Goal: Task Accomplishment & Management: Manage account settings

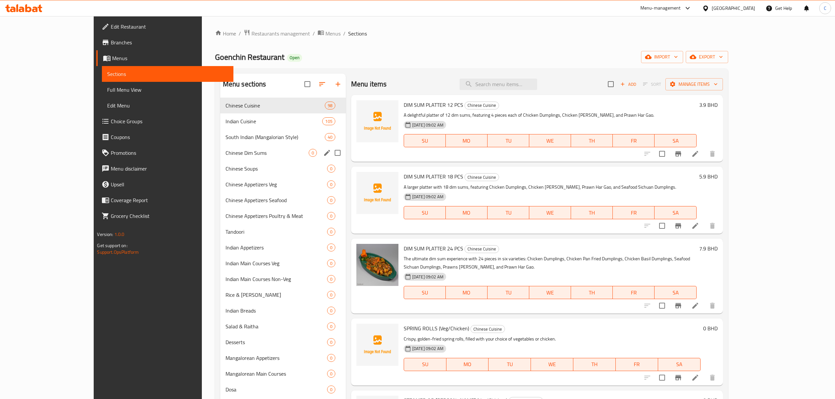
drag, startPoint x: 213, startPoint y: 145, endPoint x: 265, endPoint y: 169, distance: 56.6
click at [220, 145] on div "South Indian (Mangalorian Style) 40" at bounding box center [283, 137] width 126 height 16
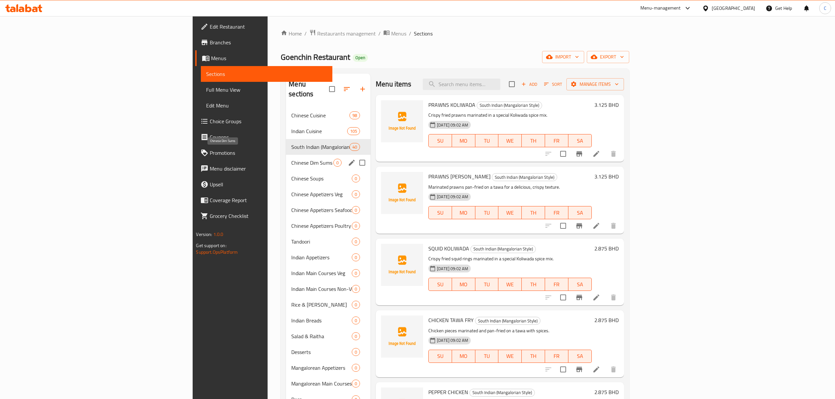
click at [291, 159] on span "Chinese Dim Sums" at bounding box center [312, 163] width 42 height 8
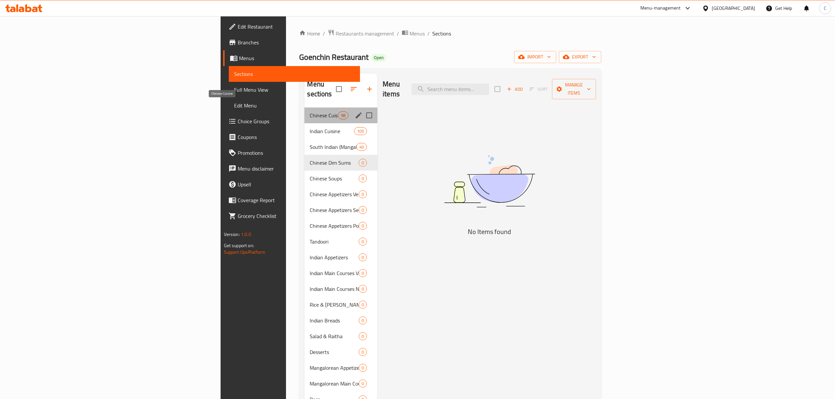
drag, startPoint x: 220, startPoint y: 109, endPoint x: 228, endPoint y: 112, distance: 8.0
click at [305, 110] on div "Chinese Cuisine 98" at bounding box center [341, 116] width 73 height 16
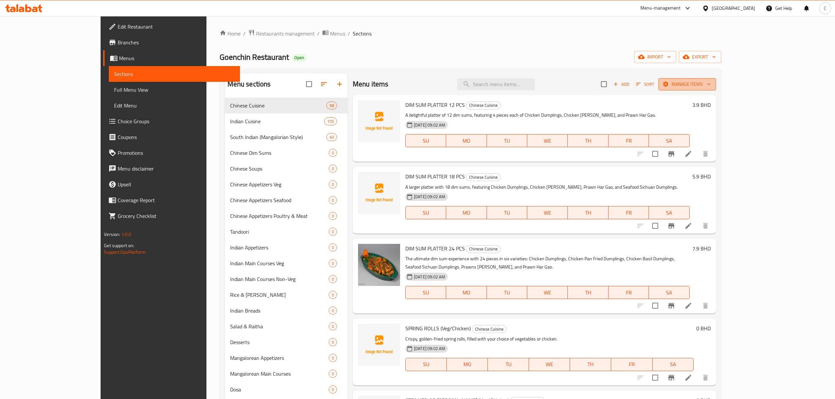
click at [711, 84] on span "Manage items" at bounding box center [687, 84] width 47 height 8
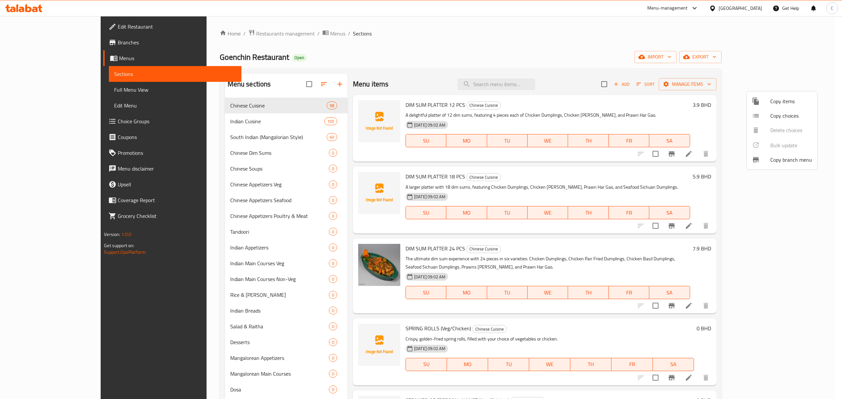
click at [781, 104] on span "Copy items" at bounding box center [791, 101] width 42 height 8
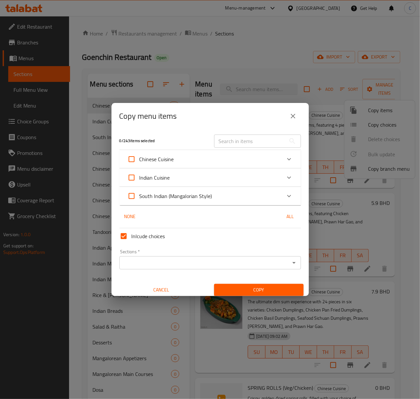
click at [285, 162] on icon "Expand" at bounding box center [289, 159] width 8 height 8
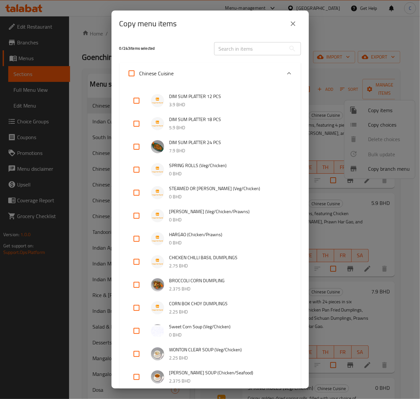
click at [135, 103] on input "checkbox" at bounding box center [137, 101] width 16 height 16
click at [138, 98] on input "checkbox" at bounding box center [137, 101] width 16 height 16
checkbox input "false"
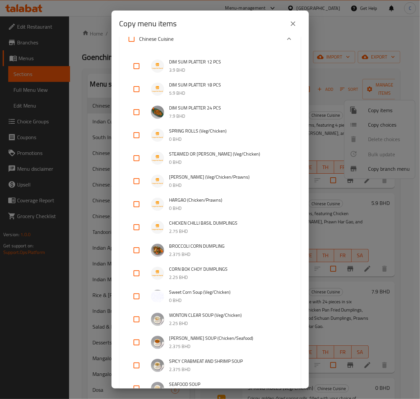
scroll to position [44, 0]
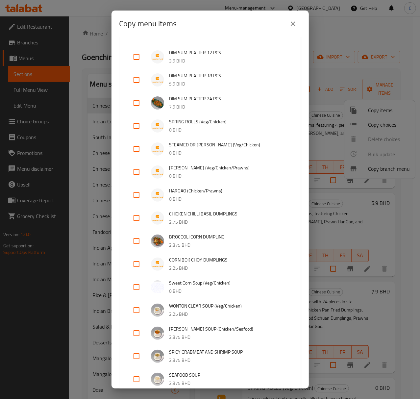
click at [133, 129] on input "checkbox" at bounding box center [137, 126] width 16 height 16
checkbox input "true"
click at [135, 152] on input "checkbox" at bounding box center [137, 149] width 16 height 16
checkbox input "true"
click at [134, 174] on input "checkbox" at bounding box center [137, 172] width 16 height 16
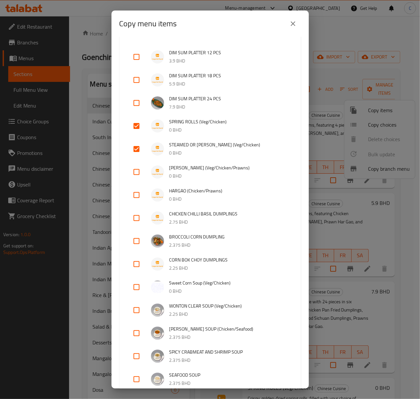
checkbox input "true"
click at [137, 197] on input "checkbox" at bounding box center [137, 195] width 16 height 16
checkbox input "true"
click at [137, 220] on input "checkbox" at bounding box center [137, 218] width 16 height 16
checkbox input "true"
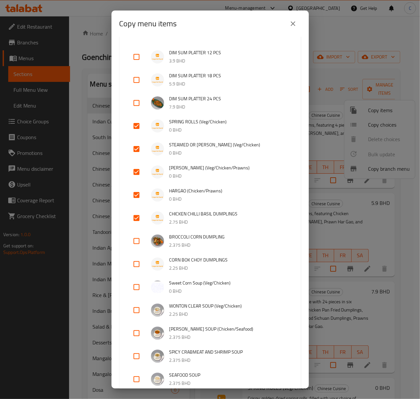
click at [133, 245] on input "checkbox" at bounding box center [137, 241] width 16 height 16
checkbox input "true"
click at [137, 263] on input "checkbox" at bounding box center [137, 264] width 16 height 16
checkbox input "true"
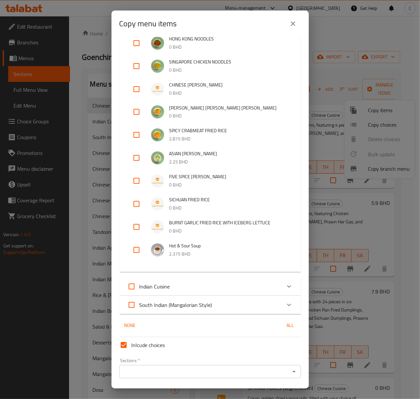
scroll to position [2143, 0]
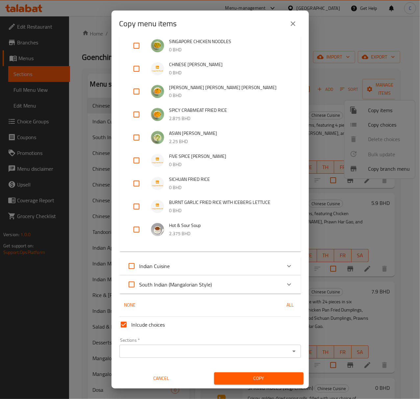
click at [233, 347] on input "Sections   *" at bounding box center [204, 351] width 167 height 9
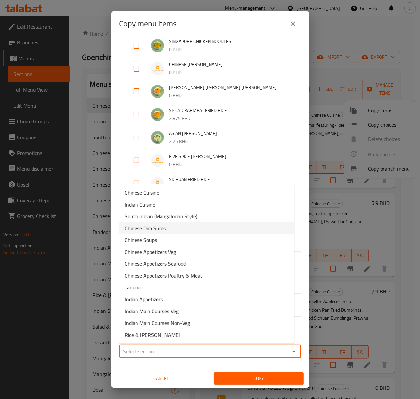
click at [149, 229] on span "Chinese Dim Sums" at bounding box center [145, 228] width 41 height 8
type input "Chinese Dim Sums"
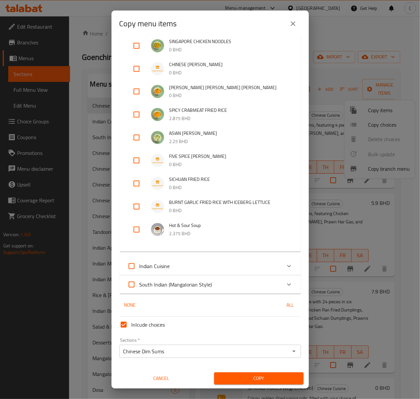
click at [260, 373] on button "Copy" at bounding box center [258, 378] width 89 height 12
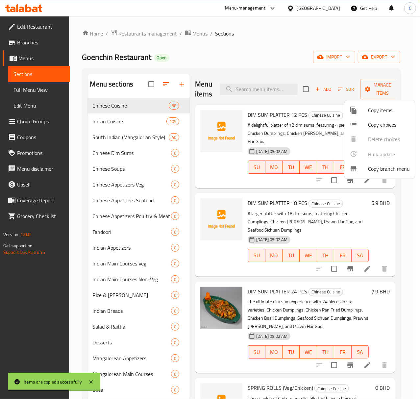
click at [263, 40] on div at bounding box center [210, 199] width 420 height 399
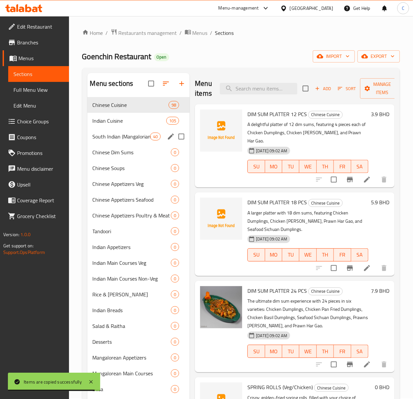
scroll to position [0, 0]
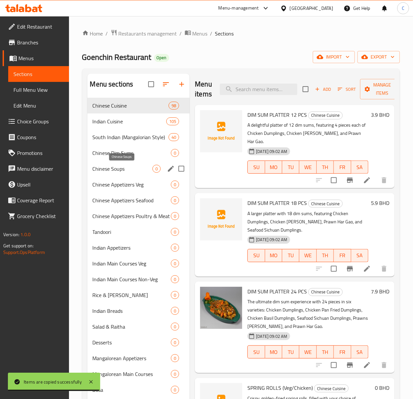
click at [116, 167] on span "Chinese Soups" at bounding box center [123, 169] width 60 height 8
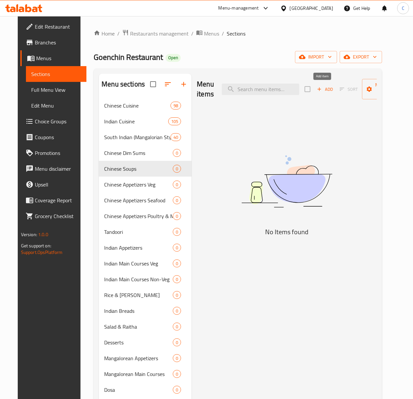
click at [315, 94] on button "Add" at bounding box center [325, 89] width 21 height 10
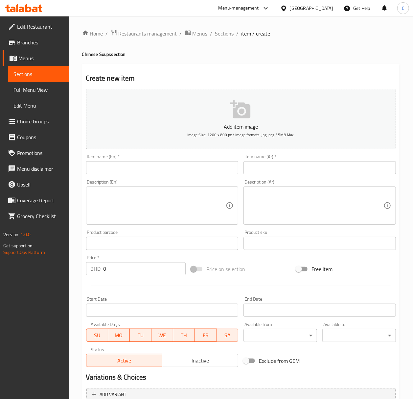
click at [228, 33] on span "Sections" at bounding box center [224, 34] width 19 height 8
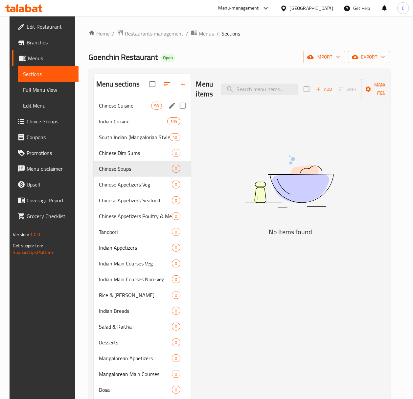
click at [134, 111] on div "Chinese Cuisine 98" at bounding box center [142, 106] width 97 height 16
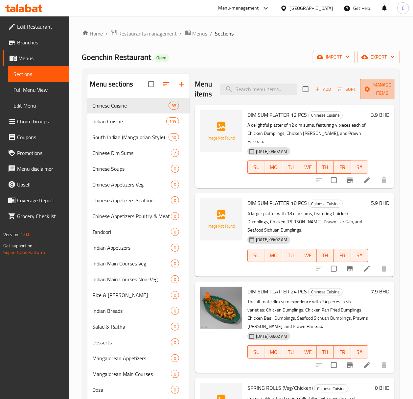
click at [384, 91] on span "Manage items" at bounding box center [383, 89] width 34 height 16
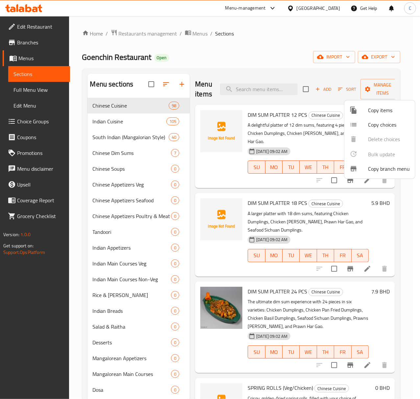
click at [380, 108] on span "Copy items" at bounding box center [389, 110] width 42 height 8
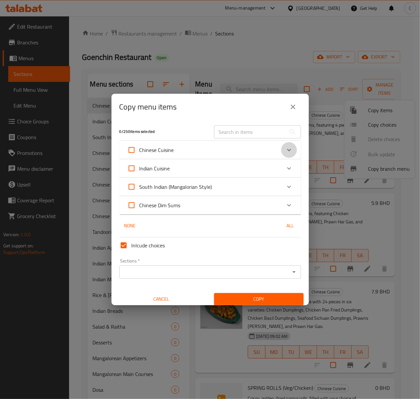
click at [285, 149] on icon "Expand" at bounding box center [289, 150] width 8 height 8
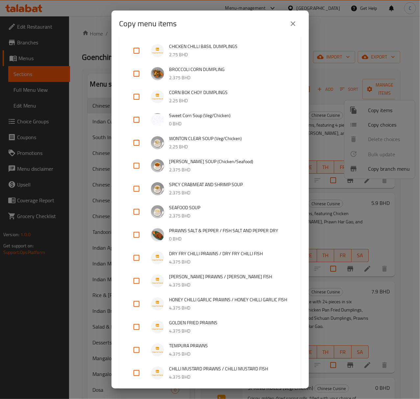
scroll to position [219, 0]
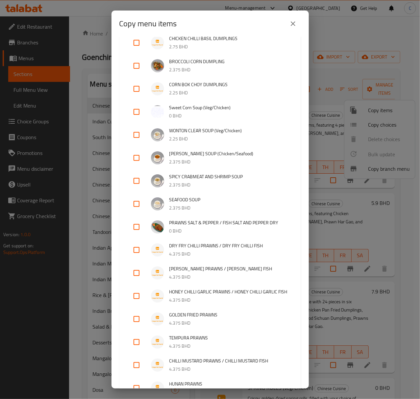
click at [134, 134] on input "checkbox" at bounding box center [137, 135] width 16 height 16
checkbox input "true"
click at [137, 157] on input "checkbox" at bounding box center [137, 158] width 16 height 16
checkbox input "true"
click at [140, 179] on input "checkbox" at bounding box center [137, 181] width 16 height 16
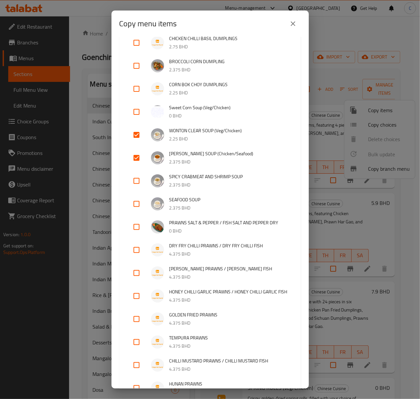
checkbox input "true"
drag, startPoint x: 134, startPoint y: 203, endPoint x: 138, endPoint y: 208, distance: 6.5
click at [134, 203] on input "checkbox" at bounding box center [137, 204] width 16 height 16
checkbox input "true"
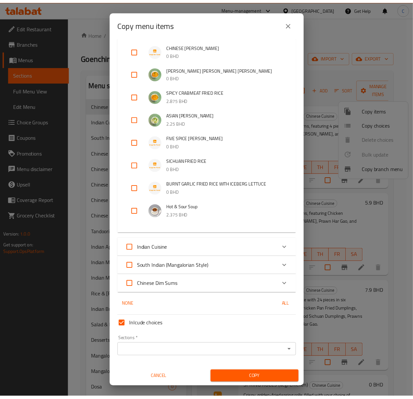
scroll to position [2162, 0]
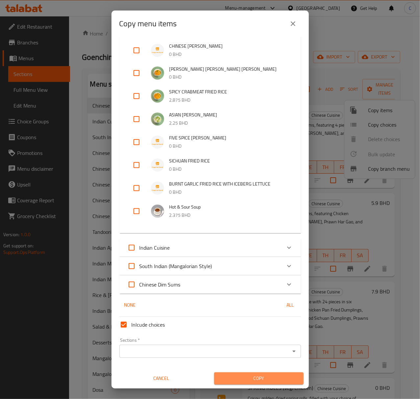
click at [270, 375] on span "Copy" at bounding box center [258, 378] width 79 height 8
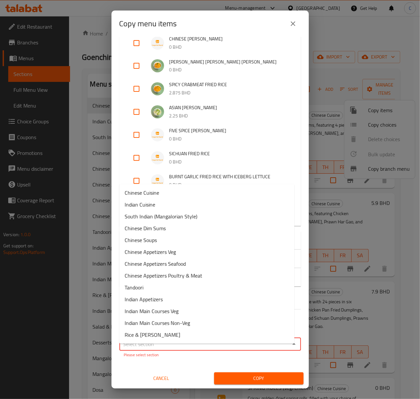
click at [227, 349] on input "Sections   *" at bounding box center [204, 343] width 167 height 9
drag, startPoint x: 179, startPoint y: 240, endPoint x: 235, endPoint y: 294, distance: 77.9
click at [179, 240] on li "Chinese Soups" at bounding box center [206, 240] width 175 height 12
type input "Chinese Soups"
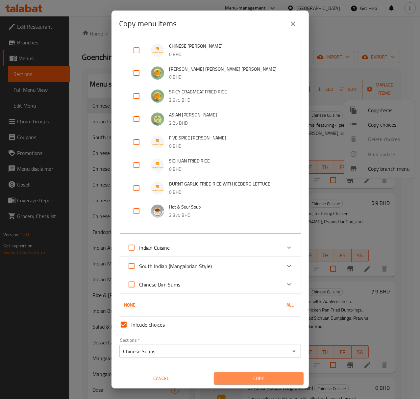
click at [260, 378] on span "Copy" at bounding box center [258, 378] width 79 height 8
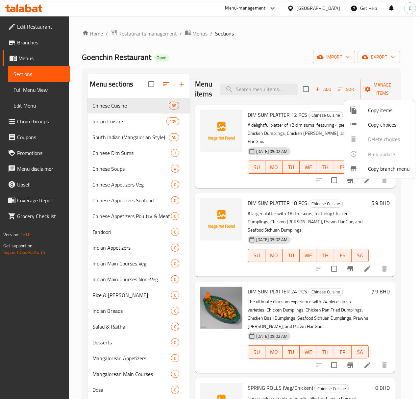
drag, startPoint x: 128, startPoint y: 186, endPoint x: 241, endPoint y: 188, distance: 113.1
click at [128, 186] on div at bounding box center [210, 199] width 420 height 399
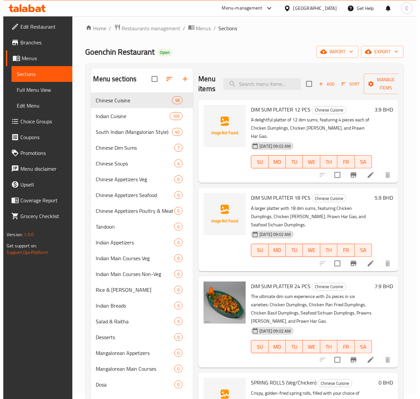
scroll to position [0, 0]
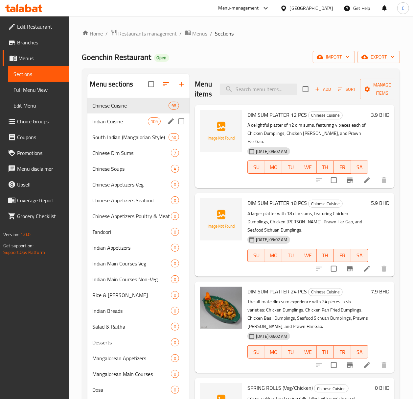
click at [132, 109] on span "Chinese Cuisine" at bounding box center [131, 106] width 76 height 8
click at [384, 94] on span "Manage items" at bounding box center [383, 89] width 34 height 16
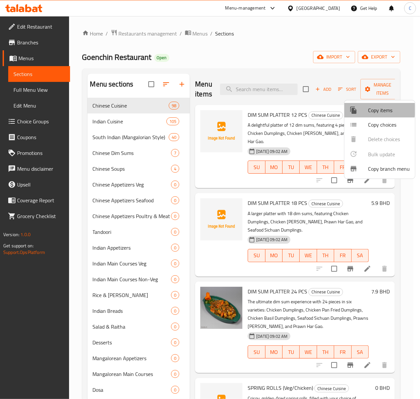
click at [376, 110] on span "Copy items" at bounding box center [389, 110] width 42 height 8
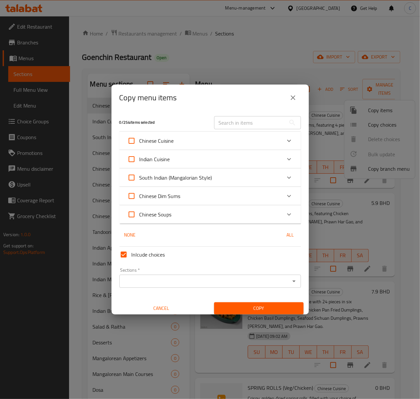
click at [287, 133] on div "Chinese Cuisine" at bounding box center [210, 141] width 182 height 18
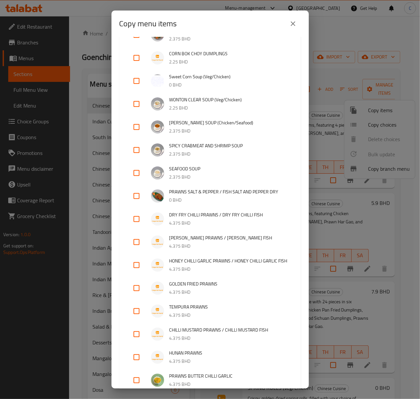
scroll to position [263, 0]
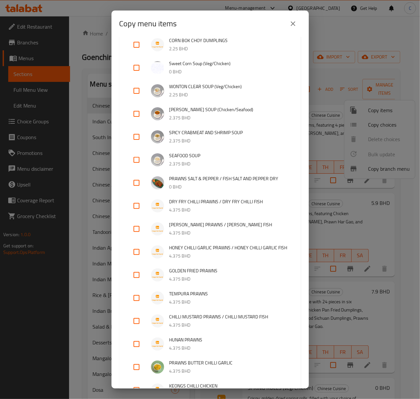
click at [137, 184] on input "checkbox" at bounding box center [137, 183] width 16 height 16
checkbox input "true"
click at [134, 204] on input "checkbox" at bounding box center [137, 206] width 16 height 16
checkbox input "true"
click at [140, 231] on input "checkbox" at bounding box center [137, 229] width 16 height 16
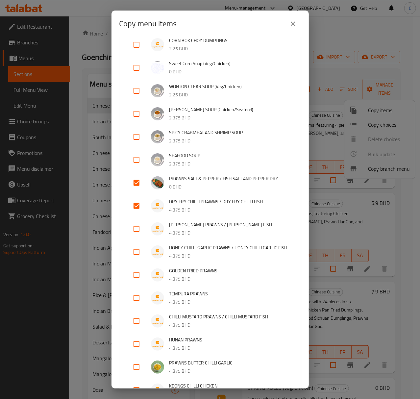
checkbox input "true"
click at [137, 258] on input "checkbox" at bounding box center [137, 252] width 16 height 16
checkbox input "true"
drag, startPoint x: 138, startPoint y: 281, endPoint x: 138, endPoint y: 294, distance: 13.2
click at [138, 281] on input "checkbox" at bounding box center [137, 275] width 16 height 16
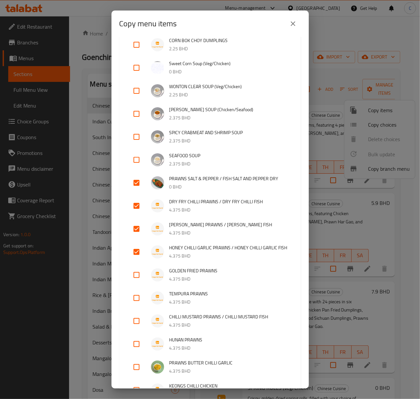
checkbox input "true"
click at [135, 306] on input "checkbox" at bounding box center [137, 298] width 16 height 16
checkbox input "true"
click at [137, 329] on input "checkbox" at bounding box center [137, 321] width 16 height 16
checkbox input "true"
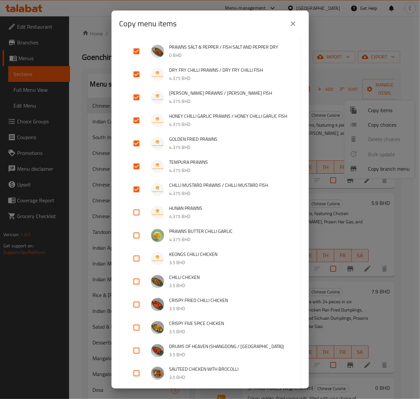
click at [137, 220] on input "checkbox" at bounding box center [137, 213] width 16 height 16
checkbox input "true"
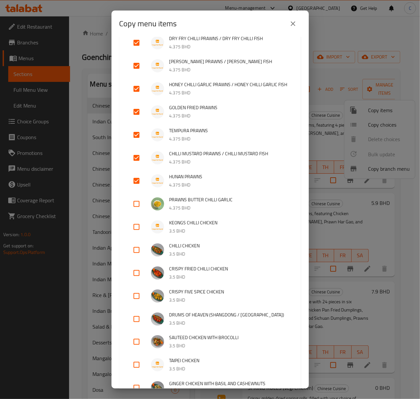
scroll to position [438, 0]
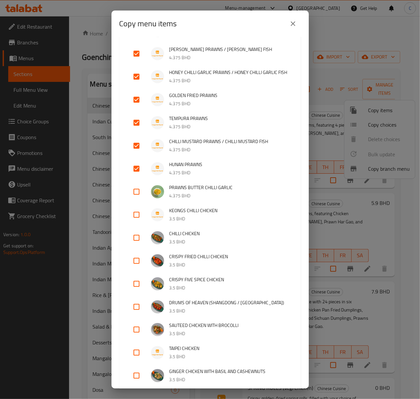
click at [136, 200] on input "checkbox" at bounding box center [137, 192] width 16 height 16
checkbox input "true"
click at [137, 220] on input "checkbox" at bounding box center [137, 215] width 16 height 16
checkbox input "true"
drag, startPoint x: 139, startPoint y: 245, endPoint x: 143, endPoint y: 267, distance: 22.7
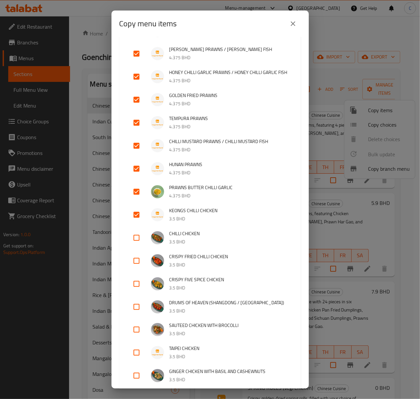
click at [139, 245] on input "checkbox" at bounding box center [137, 238] width 16 height 16
checkbox input "true"
click at [137, 269] on input "checkbox" at bounding box center [137, 261] width 16 height 16
checkbox input "true"
click at [136, 292] on input "checkbox" at bounding box center [137, 284] width 16 height 16
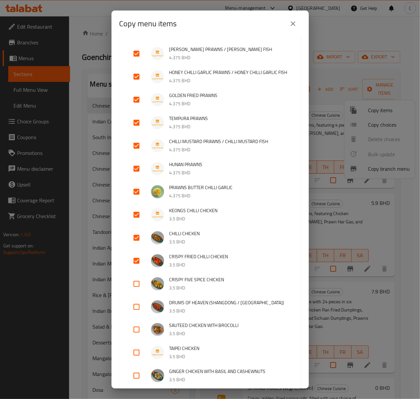
checkbox input "true"
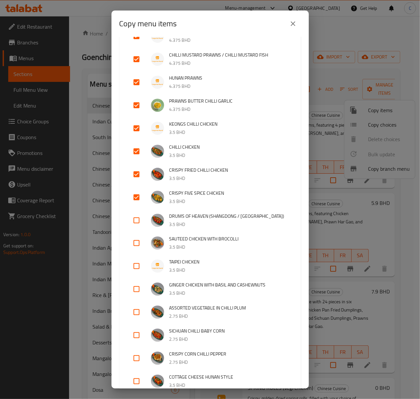
scroll to position [614, 0]
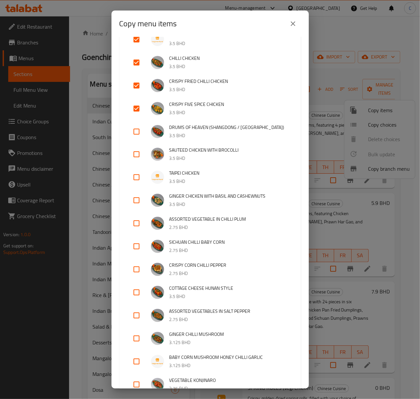
click at [134, 208] on input "checkbox" at bounding box center [137, 200] width 16 height 16
checkbox input "true"
click at [135, 185] on input "checkbox" at bounding box center [137, 177] width 16 height 16
checkbox input "true"
drag, startPoint x: 135, startPoint y: 164, endPoint x: 136, endPoint y: 155, distance: 9.9
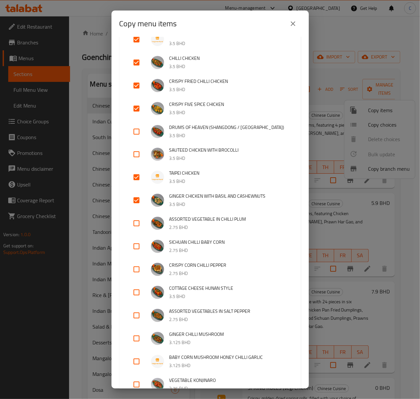
click at [135, 162] on input "checkbox" at bounding box center [137, 154] width 16 height 16
checkbox input "true"
click at [137, 139] on input "checkbox" at bounding box center [137, 132] width 16 height 16
checkbox input "true"
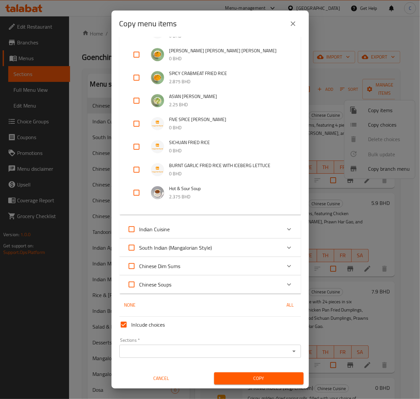
scroll to position [2180, 0]
click at [263, 353] on input "Sections   *" at bounding box center [204, 351] width 167 height 9
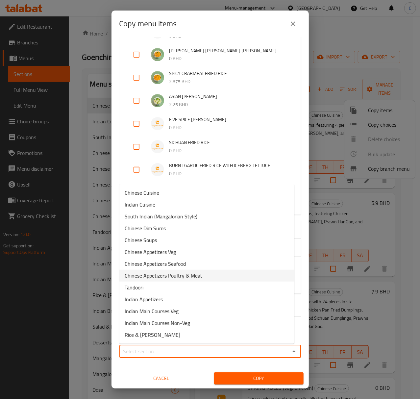
drag, startPoint x: 205, startPoint y: 277, endPoint x: 224, endPoint y: 276, distance: 18.8
click at [205, 277] on li "Chinese Appetizers Poultry & Meat" at bounding box center [206, 276] width 175 height 12
type input "Chinese Appetizers Poultry & Meat"
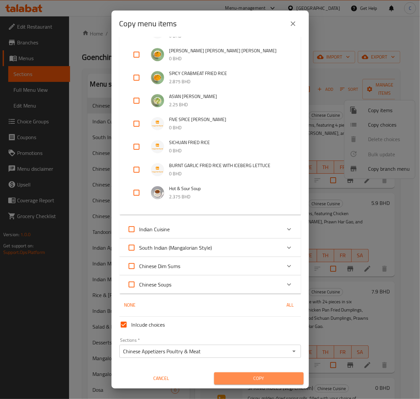
click at [255, 382] on span "Copy" at bounding box center [258, 378] width 79 height 8
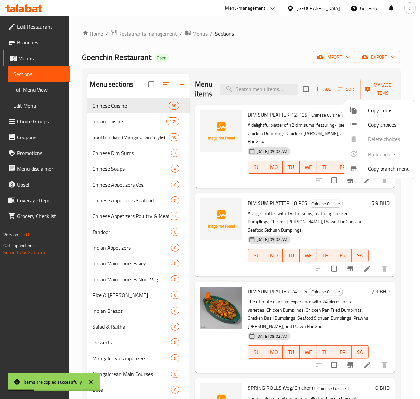
click at [368, 89] on div at bounding box center [210, 199] width 420 height 399
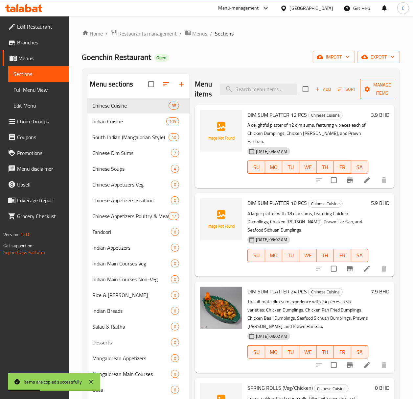
click at [373, 90] on span "Manage items" at bounding box center [383, 89] width 34 height 16
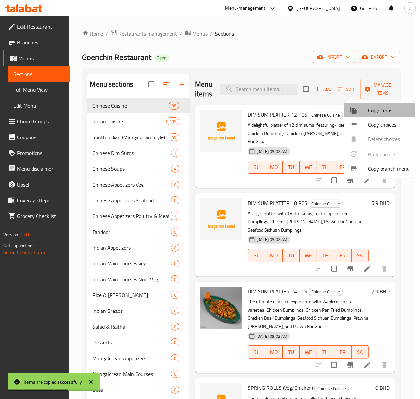
click at [371, 109] on span "Copy items" at bounding box center [389, 110] width 42 height 8
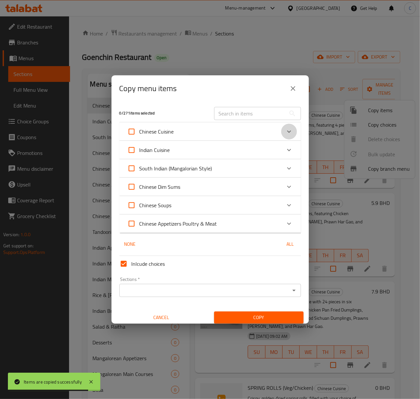
click at [281, 136] on div "Expand" at bounding box center [289, 132] width 16 height 16
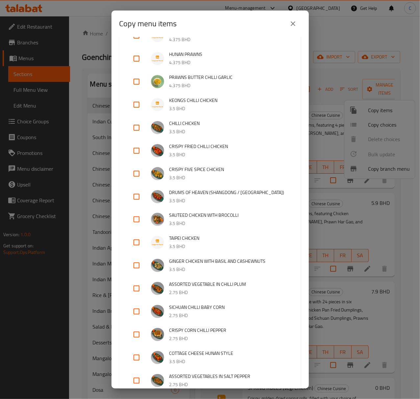
scroll to position [658, 0]
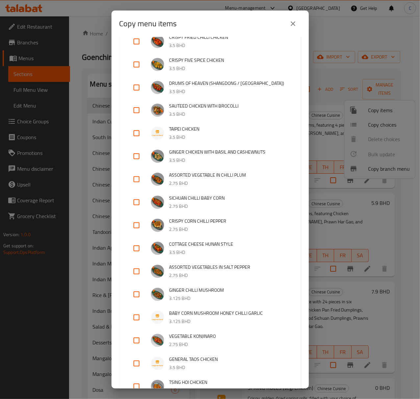
click at [136, 187] on input "checkbox" at bounding box center [137, 179] width 16 height 16
checkbox input "true"
click at [137, 210] on input "checkbox" at bounding box center [137, 202] width 16 height 16
checkbox input "true"
click at [138, 233] on input "checkbox" at bounding box center [137, 225] width 16 height 16
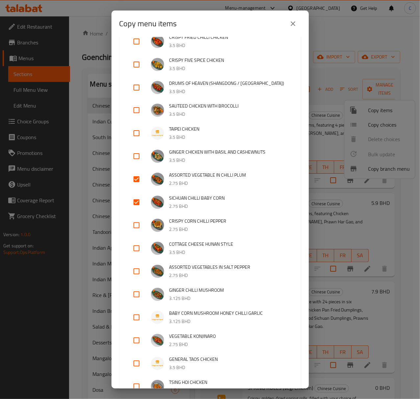
checkbox input "true"
click at [137, 251] on input "checkbox" at bounding box center [137, 248] width 16 height 16
checkbox input "true"
click at [138, 279] on input "checkbox" at bounding box center [137, 271] width 16 height 16
checkbox input "true"
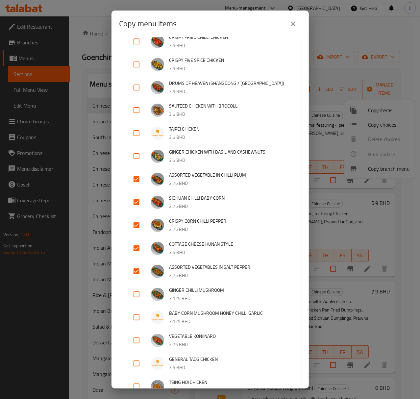
click at [136, 302] on input "checkbox" at bounding box center [137, 294] width 16 height 16
checkbox input "true"
click at [138, 325] on input "checkbox" at bounding box center [137, 317] width 16 height 16
checkbox input "true"
drag, startPoint x: 137, startPoint y: 347, endPoint x: 142, endPoint y: 348, distance: 5.0
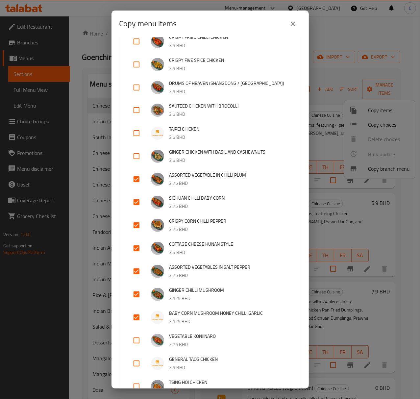
click at [137, 347] on input "checkbox" at bounding box center [137, 340] width 16 height 16
checkbox input "true"
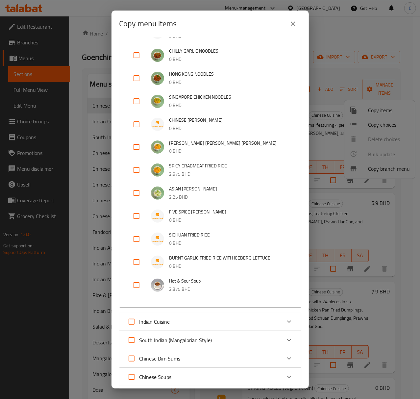
scroll to position [2199, 0]
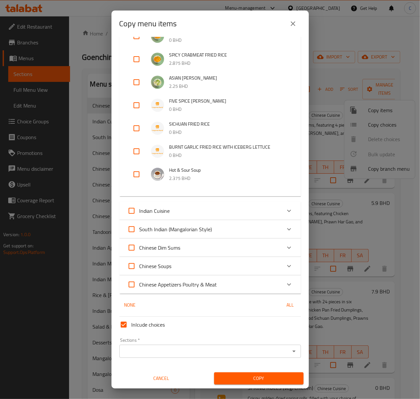
click at [261, 351] on input "Sections   *" at bounding box center [204, 351] width 167 height 9
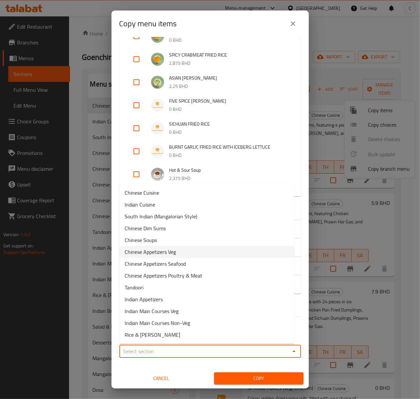
click at [166, 254] on span "Chinese Appetizers Veg" at bounding box center [150, 252] width 51 height 8
type input "Chinese Appetizers Veg"
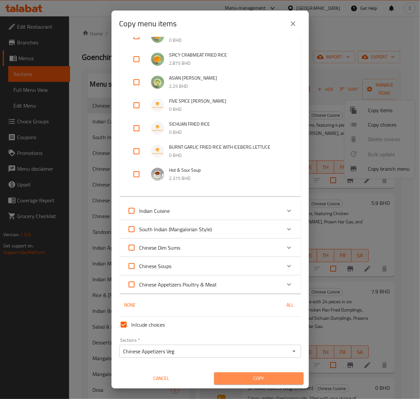
click at [256, 378] on span "Copy" at bounding box center [258, 378] width 79 height 8
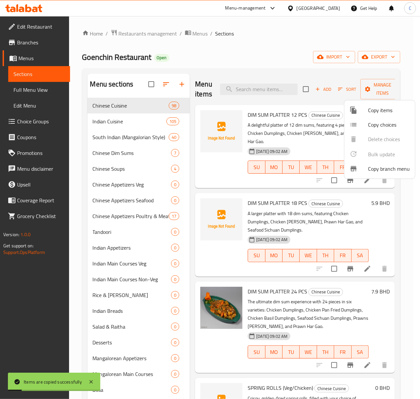
click at [137, 201] on div at bounding box center [210, 199] width 420 height 399
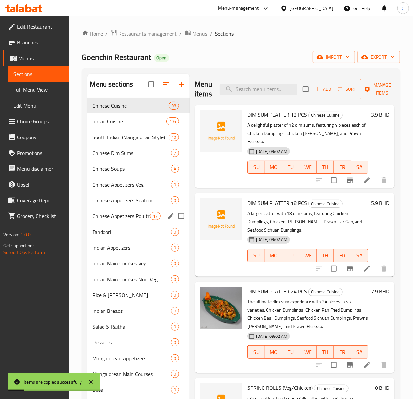
click at [141, 219] on span "Chinese Appetizers Poultry & Meat" at bounding box center [122, 216] width 58 height 8
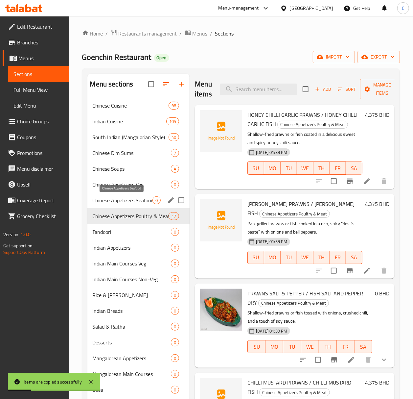
click at [124, 199] on span "Chinese Appetizers Seafood" at bounding box center [123, 200] width 60 height 8
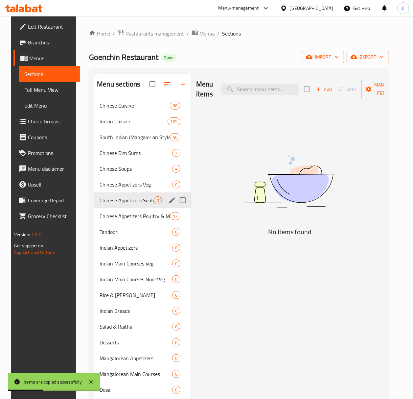
click at [104, 205] on div "Chinese Appetizers Seafood 0" at bounding box center [142, 200] width 97 height 16
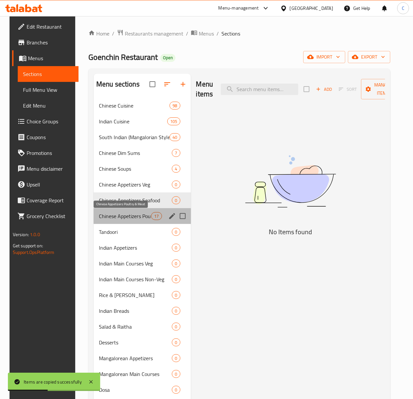
click at [112, 220] on span "Chinese Appetizers Poultry & Meat" at bounding box center [125, 216] width 52 height 8
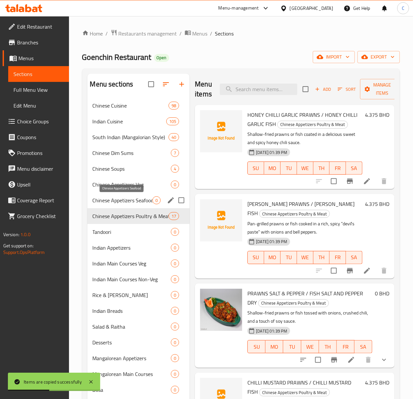
click at [123, 200] on span "Chinese Appetizers Seafood" at bounding box center [123, 200] width 60 height 8
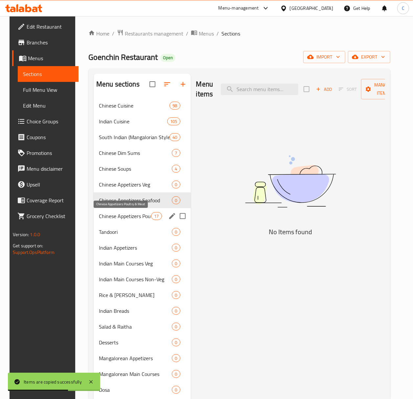
click at [108, 216] on span "Chinese Appetizers Poultry & Meat" at bounding box center [125, 216] width 52 height 8
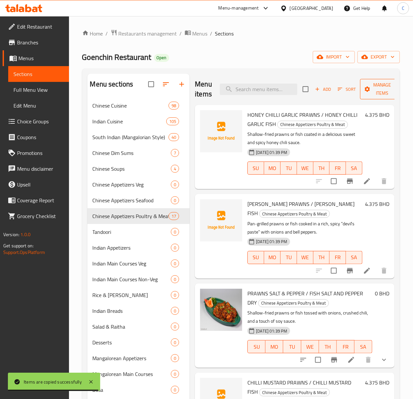
click at [372, 94] on span "Manage items" at bounding box center [383, 89] width 34 height 16
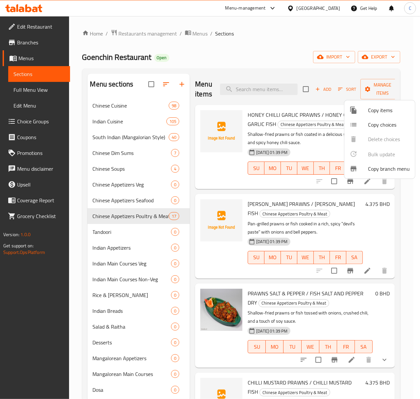
click at [389, 110] on span "Copy items" at bounding box center [389, 110] width 42 height 8
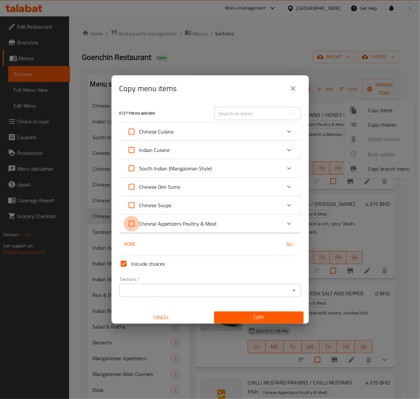
click at [132, 224] on input "Chinese Appetizers Poultry & Meat" at bounding box center [132, 224] width 16 height 16
checkbox input "true"
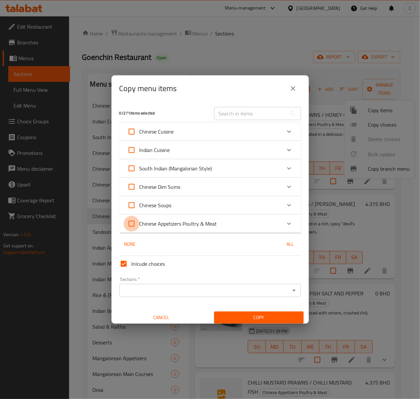
checkbox input "true"
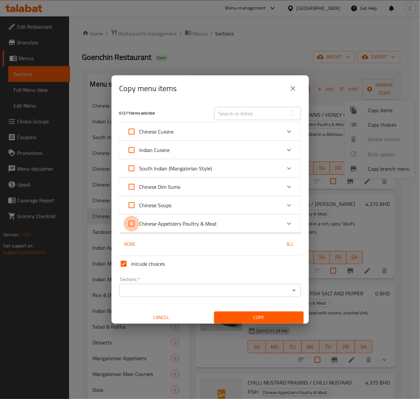
checkbox input "true"
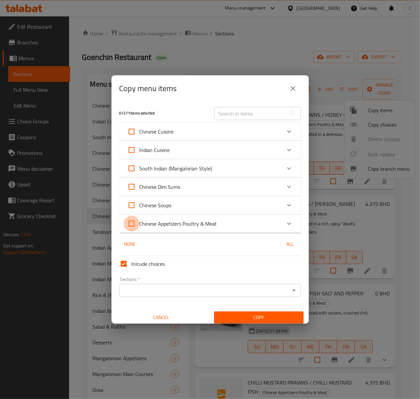
checkbox input "true"
click at [258, 290] on input "Sections   *" at bounding box center [204, 290] width 167 height 9
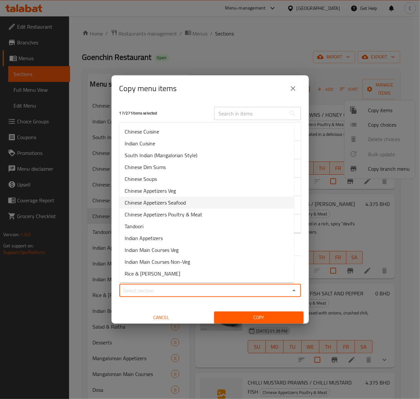
click at [174, 203] on span "Chinese Appetizers Seafood" at bounding box center [155, 203] width 61 height 8
type input "Chinese Appetizers Seafood"
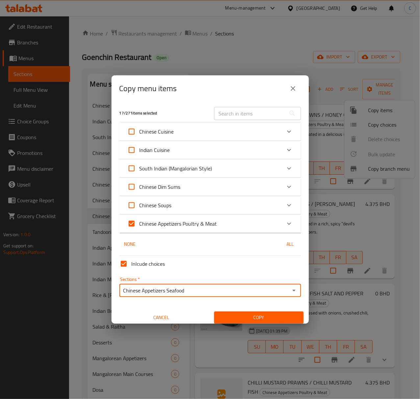
click at [245, 312] on button "Copy" at bounding box center [258, 317] width 89 height 12
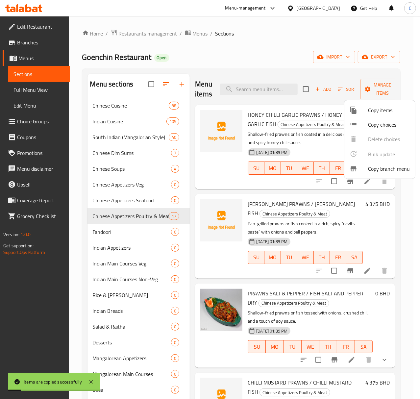
drag, startPoint x: 125, startPoint y: 200, endPoint x: 217, endPoint y: 201, distance: 92.1
click at [125, 200] on div at bounding box center [210, 199] width 420 height 399
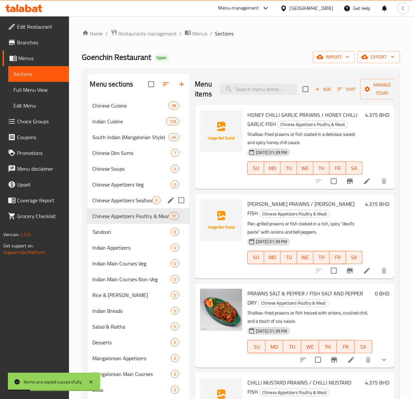
drag, startPoint x: 133, startPoint y: 197, endPoint x: 151, endPoint y: 199, distance: 17.5
click at [133, 198] on span "Chinese Appetizers Seafood" at bounding box center [123, 200] width 60 height 8
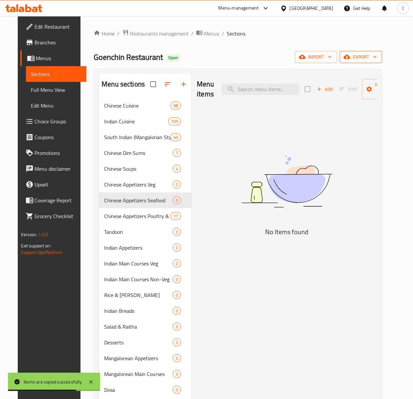
click at [377, 58] on span "export" at bounding box center [361, 57] width 32 height 8
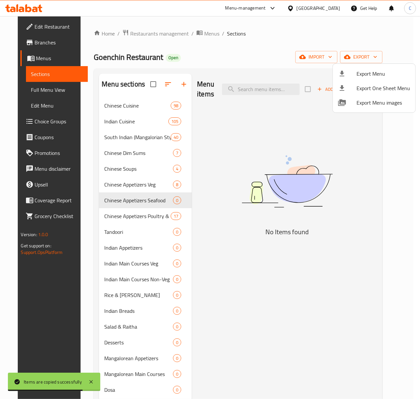
drag, startPoint x: 295, startPoint y: 7, endPoint x: 410, endPoint y: 76, distance: 133.9
click at [297, 10] on div at bounding box center [210, 199] width 420 height 399
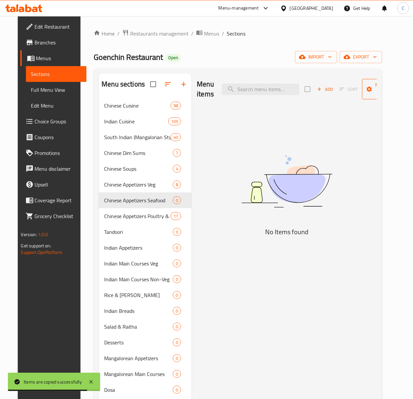
click at [380, 96] on span "Manage items" at bounding box center [385, 89] width 34 height 16
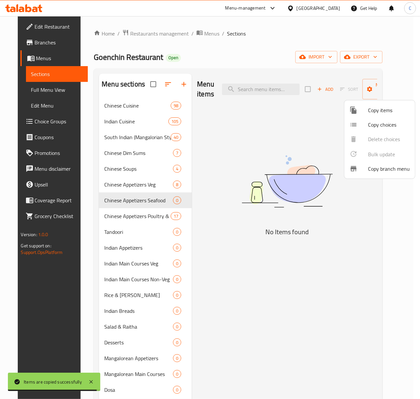
click at [362, 109] on div at bounding box center [359, 110] width 18 height 8
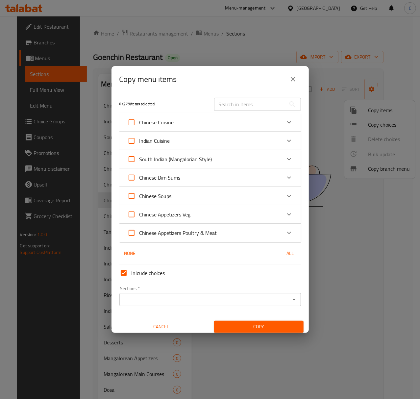
click at [285, 124] on icon "Expand" at bounding box center [289, 122] width 8 height 8
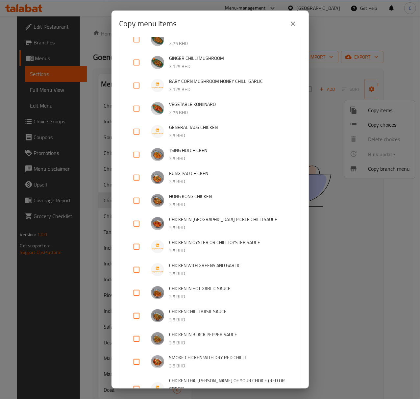
scroll to position [877, 0]
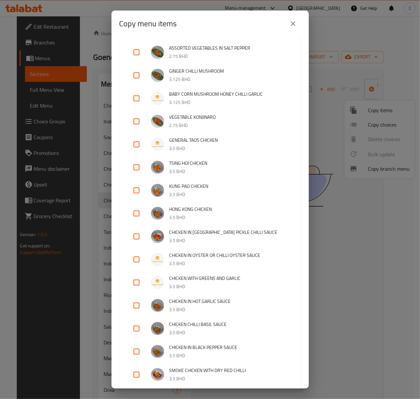
drag, startPoint x: 136, startPoint y: 154, endPoint x: 143, endPoint y: 164, distance: 12.4
click at [136, 152] on input "checkbox" at bounding box center [137, 144] width 16 height 16
checkbox input "true"
click at [141, 175] on input "checkbox" at bounding box center [137, 167] width 16 height 16
checkbox input "true"
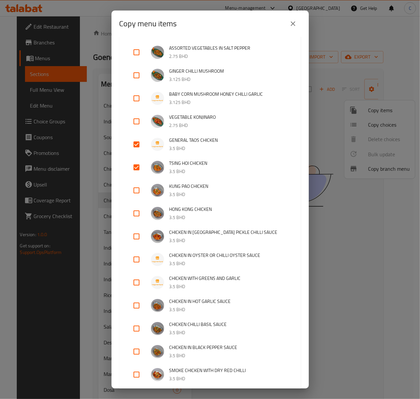
click at [137, 197] on input "checkbox" at bounding box center [137, 191] width 16 height 16
checkbox input "true"
click at [139, 221] on input "checkbox" at bounding box center [137, 214] width 16 height 16
checkbox input "true"
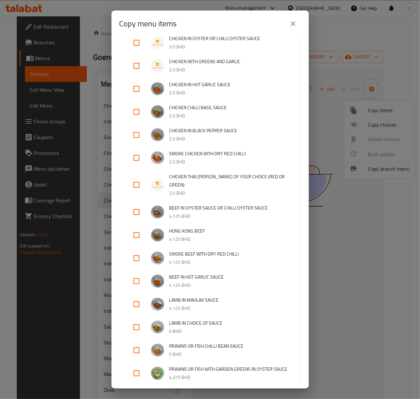
scroll to position [1096, 0]
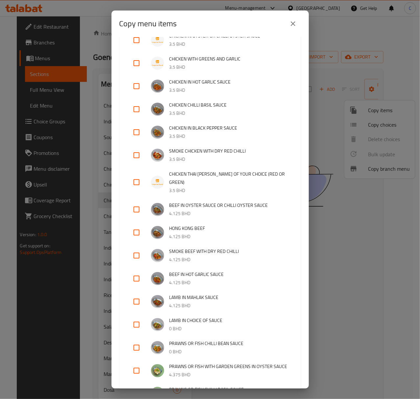
click at [132, 188] on input "checkbox" at bounding box center [137, 182] width 16 height 16
checkbox input "true"
click at [138, 163] on input "checkbox" at bounding box center [137, 155] width 16 height 16
checkbox input "true"
click at [142, 137] on input "checkbox" at bounding box center [137, 132] width 16 height 16
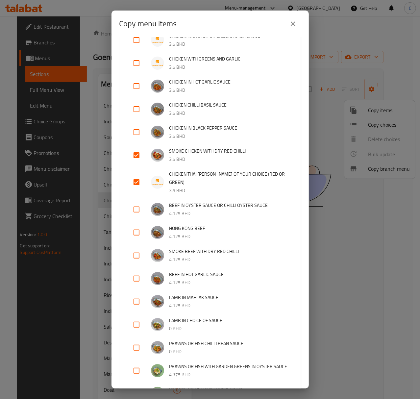
checkbox input "true"
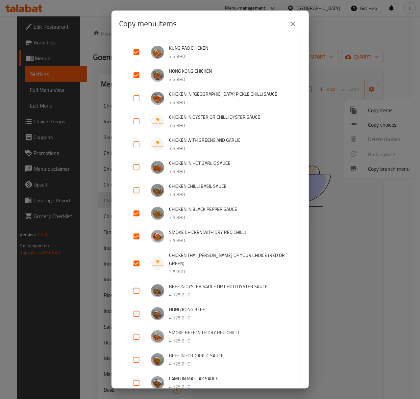
scroll to position [1008, 0]
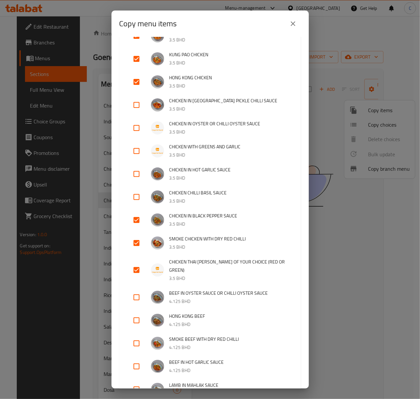
click at [137, 205] on input "checkbox" at bounding box center [137, 197] width 16 height 16
checkbox input "true"
click at [137, 180] on input "checkbox" at bounding box center [137, 174] width 16 height 16
checkbox input "true"
click at [137, 159] on input "checkbox" at bounding box center [137, 151] width 16 height 16
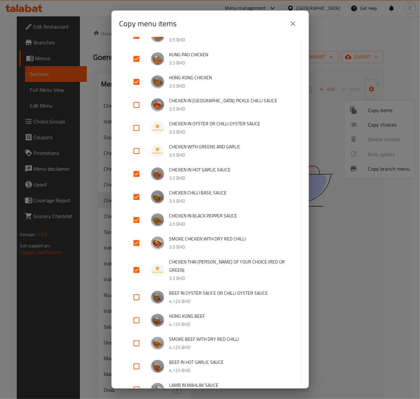
checkbox input "true"
click at [135, 128] on input "checkbox" at bounding box center [137, 128] width 16 height 16
checkbox input "true"
click at [134, 109] on input "checkbox" at bounding box center [137, 105] width 16 height 16
checkbox input "true"
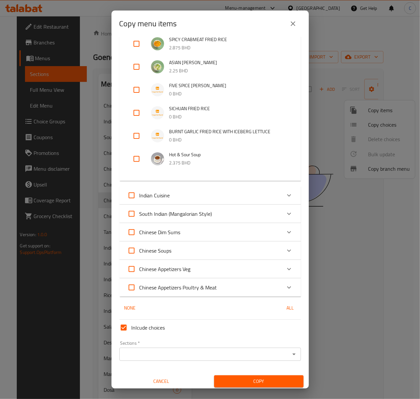
scroll to position [2217, 0]
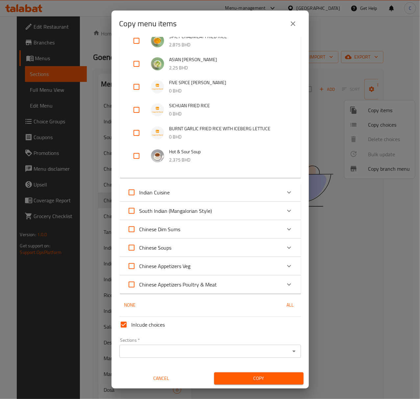
drag, startPoint x: 248, startPoint y: 346, endPoint x: 277, endPoint y: 355, distance: 30.5
click at [248, 345] on div "Sections *" at bounding box center [210, 351] width 182 height 13
click at [290, 354] on icon "Open" at bounding box center [294, 351] width 8 height 8
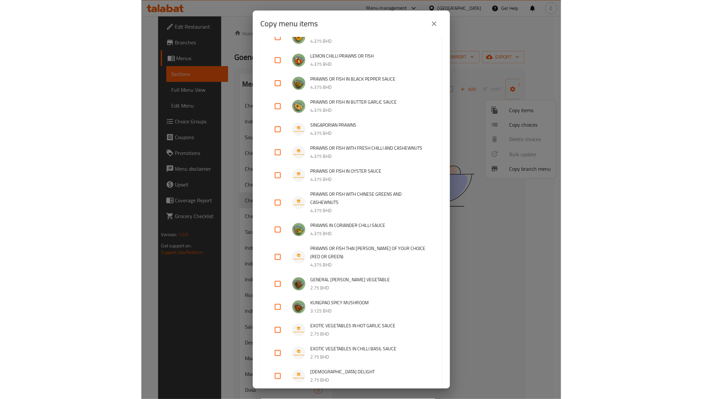
scroll to position [1516, 0]
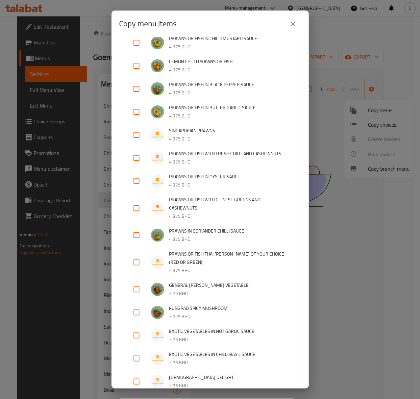
click at [291, 25] on icon "close" at bounding box center [293, 23] width 5 height 5
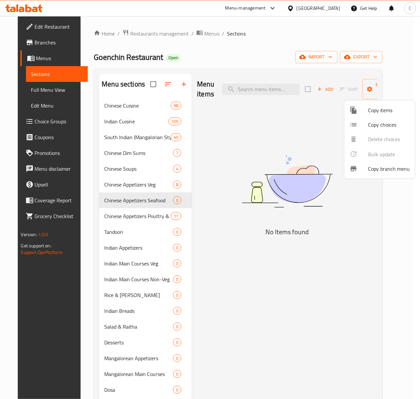
click at [252, 57] on div at bounding box center [210, 199] width 420 height 399
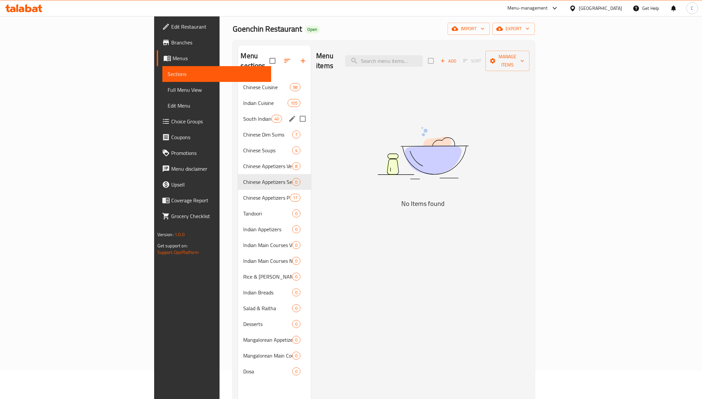
scroll to position [44, 0]
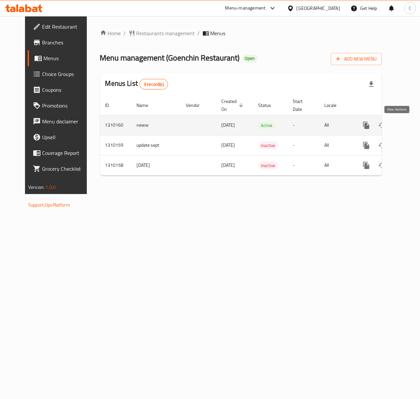
click at [406, 130] on link "enhanced table" at bounding box center [414, 125] width 16 height 16
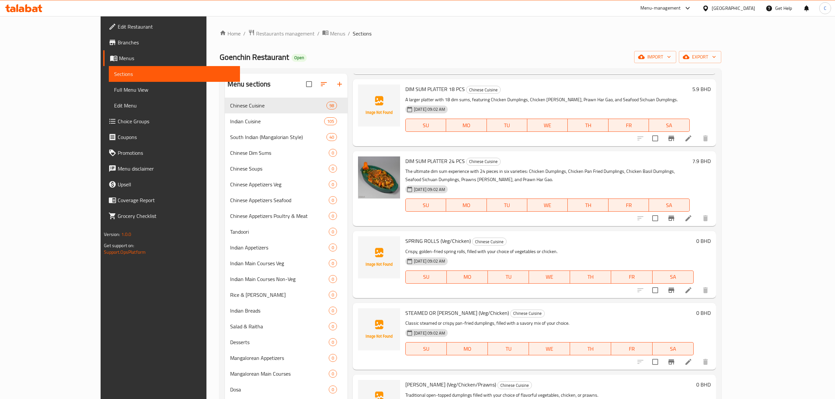
click at [420, 29] on div "Home / Restaurants management / Menus / Sections Goenchin Restaurant Open impor…" at bounding box center [471, 253] width 528 height 475
click at [41, 11] on icon at bounding box center [23, 8] width 37 height 8
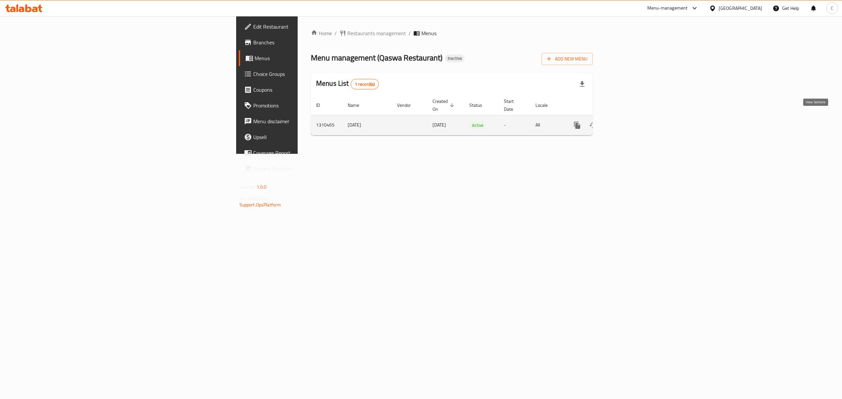
click at [628, 121] on icon "enhanced table" at bounding box center [625, 125] width 8 height 8
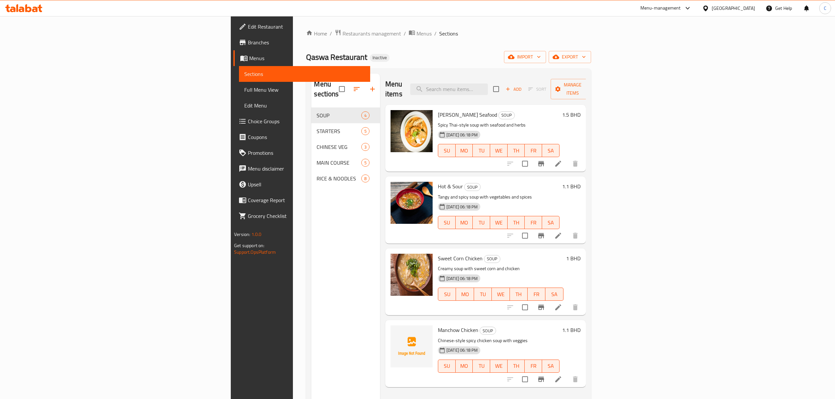
click at [338, 32] on ol "Home / Restaurants management / Menus / Sections" at bounding box center [448, 33] width 285 height 9
click at [311, 225] on div "Menu sections SOUP 4 STARTERS 5 CHINESE VEG 3 MAIN COURSE 5 RICE & NOODLES 8" at bounding box center [345, 273] width 69 height 399
click at [417, 33] on span "Menus" at bounding box center [424, 34] width 15 height 8
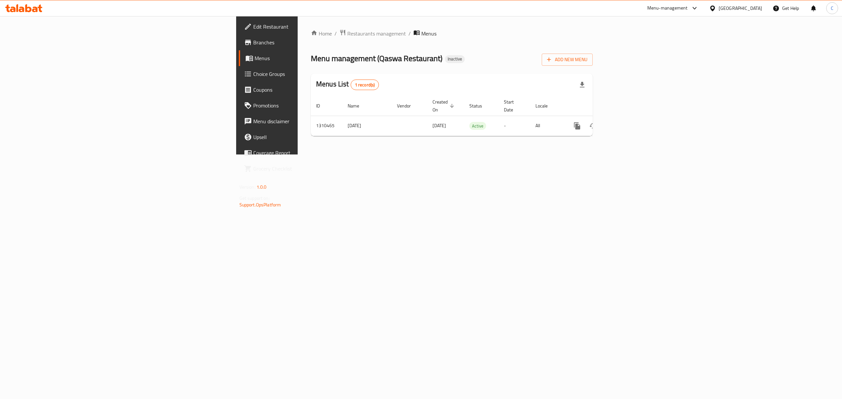
click at [593, 62] on div "Home / Restaurants management / Menus Menu management ( Qaswa Restaurant ) Inac…" at bounding box center [452, 85] width 282 height 112
click at [587, 61] on span "Add New Menu" at bounding box center [567, 60] width 40 height 8
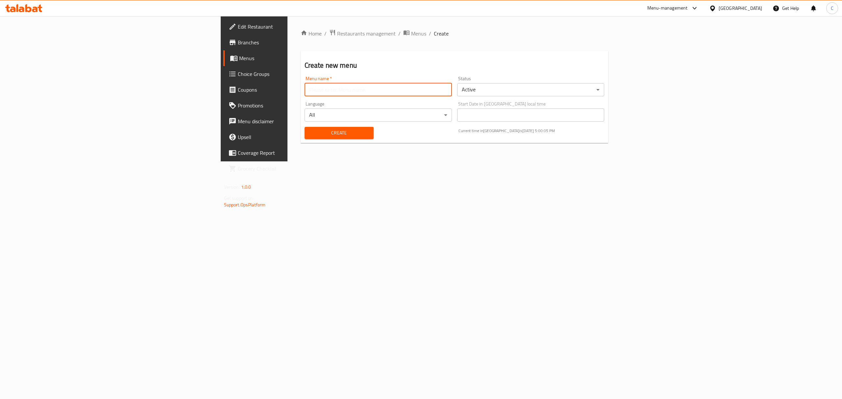
drag, startPoint x: 475, startPoint y: 90, endPoint x: 469, endPoint y: 90, distance: 6.6
click at [452, 90] on input "text" at bounding box center [378, 89] width 147 height 13
type input "new"
click at [347, 66] on h2 "Create new menu" at bounding box center [455, 66] width 300 height 10
drag, startPoint x: 266, startPoint y: 132, endPoint x: 508, endPoint y: 95, distance: 244.4
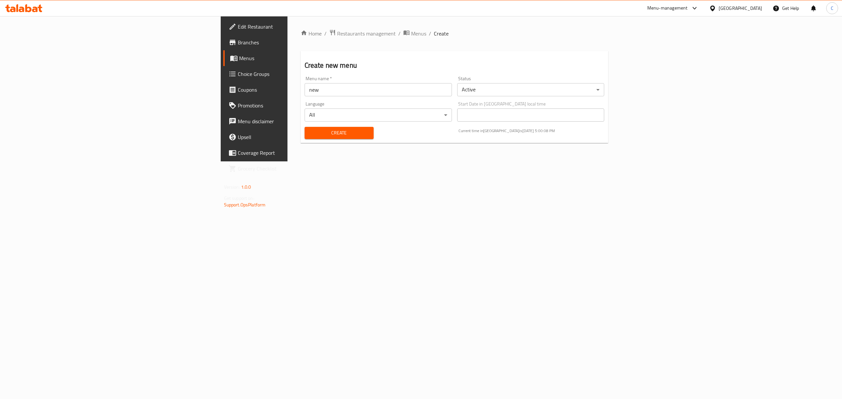
click at [310, 130] on span "Create" at bounding box center [339, 133] width 59 height 8
click at [403, 30] on span "breadcrumb" at bounding box center [407, 33] width 8 height 9
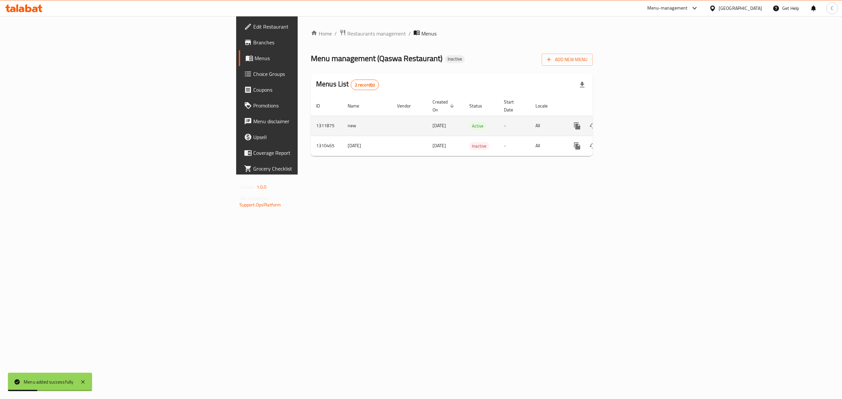
drag, startPoint x: 265, startPoint y: 124, endPoint x: 586, endPoint y: 128, distance: 321.0
click at [392, 124] on td "enhanced table" at bounding box center [410, 126] width 36 height 20
click at [632, 119] on link "enhanced table" at bounding box center [625, 126] width 16 height 16
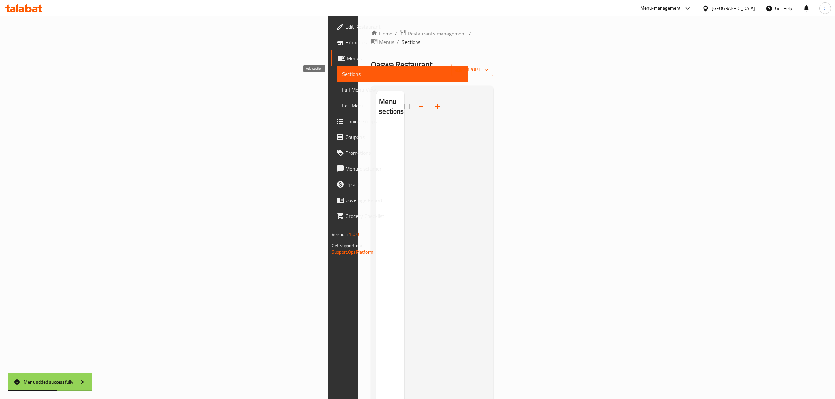
click at [434, 103] on icon "button" at bounding box center [438, 107] width 8 height 8
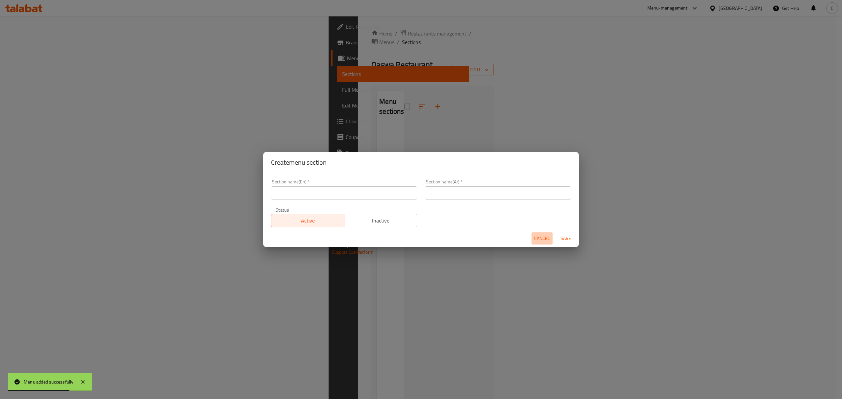
drag, startPoint x: 546, startPoint y: 237, endPoint x: 657, endPoint y: 192, distance: 119.8
click at [545, 237] on span "Cancel" at bounding box center [542, 238] width 16 height 8
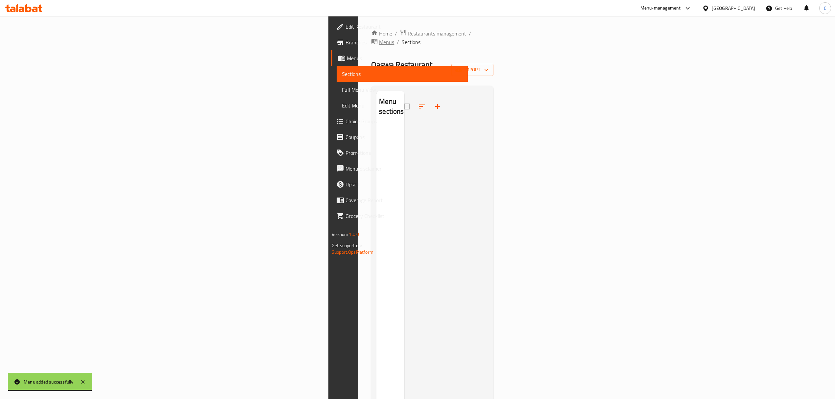
click at [379, 38] on span "Menus" at bounding box center [386, 42] width 15 height 8
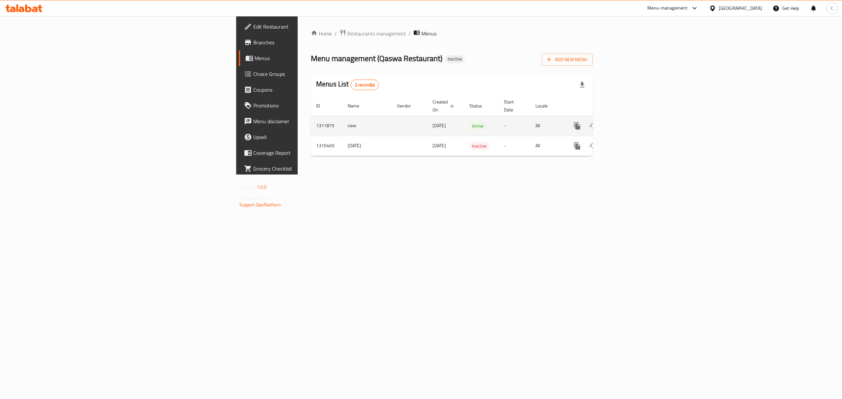
click at [432, 121] on span "15/09/2025" at bounding box center [438, 125] width 13 height 9
click at [628, 122] on icon "enhanced table" at bounding box center [625, 126] width 8 height 8
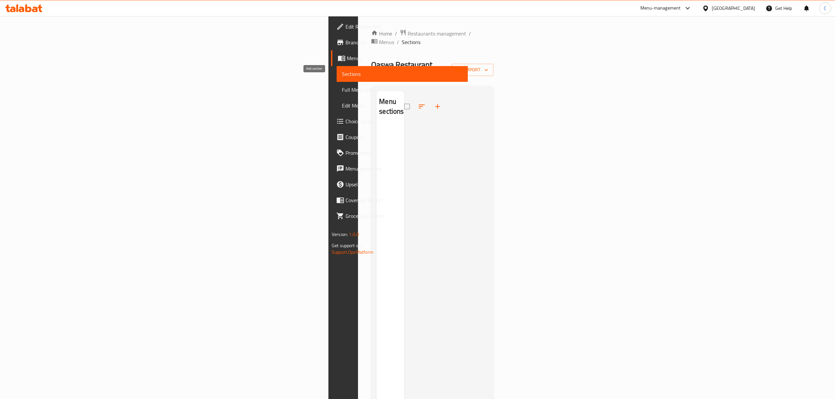
click at [434, 103] on icon "button" at bounding box center [438, 107] width 8 height 8
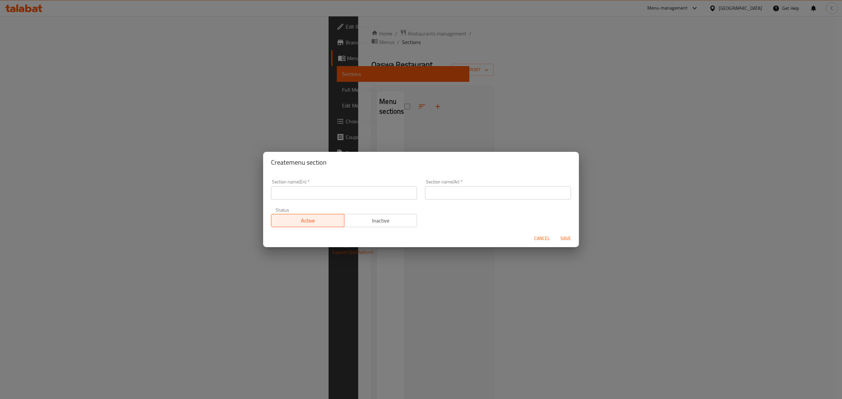
click at [356, 195] on input "text" at bounding box center [344, 192] width 146 height 13
click at [455, 180] on div "Section name(Ar)   * Section name(Ar) *" at bounding box center [498, 190] width 146 height 20
click at [365, 195] on input "test" at bounding box center [344, 192] width 146 height 13
type input "test 1"
click at [529, 215] on div "Section name(En)   * test 1 Section name(En) * Section name(Ar)   * Section nam…" at bounding box center [421, 204] width 308 height 56
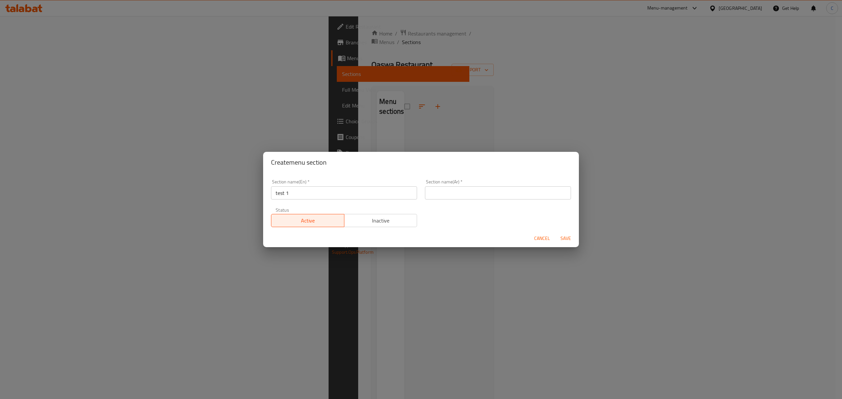
drag, startPoint x: 558, startPoint y: 237, endPoint x: 600, endPoint y: 224, distance: 44.1
click at [560, 238] on span "Save" at bounding box center [566, 238] width 16 height 8
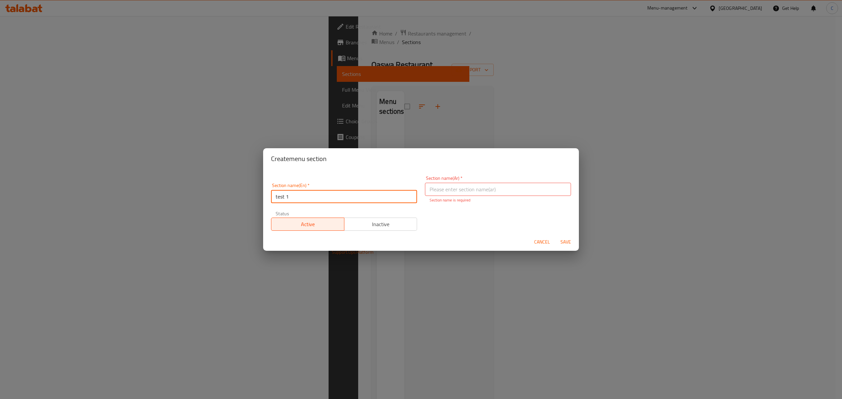
drag, startPoint x: 379, startPoint y: 192, endPoint x: 62, endPoint y: 181, distance: 317.2
click at [63, 169] on div "Create menu section Section name(En)   * test 1 Section name(En) * Section name…" at bounding box center [421, 199] width 842 height 399
click at [502, 185] on input "text" at bounding box center [498, 189] width 146 height 13
paste input "اختبار 1"
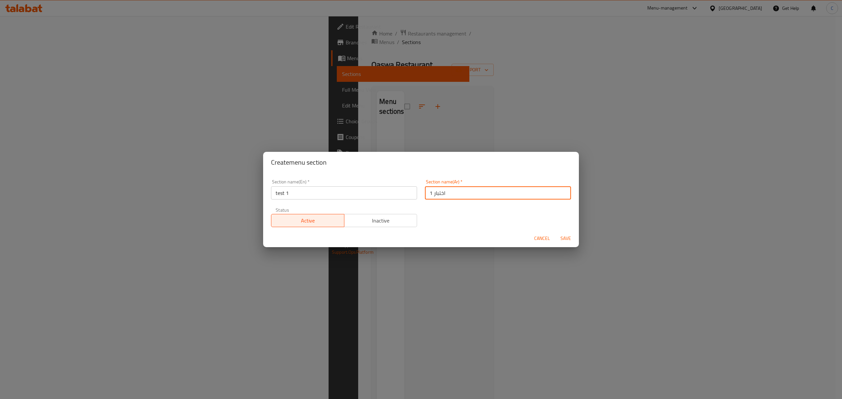
type input "اختبار 1"
click at [570, 238] on span "Save" at bounding box center [566, 238] width 16 height 8
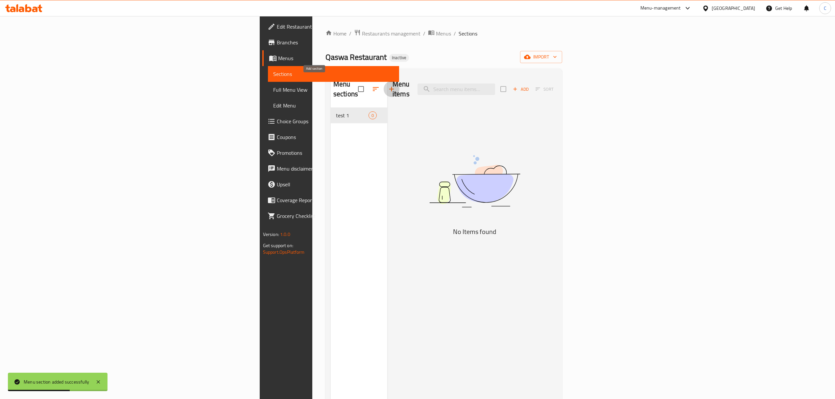
click at [384, 85] on button "button" at bounding box center [392, 89] width 16 height 16
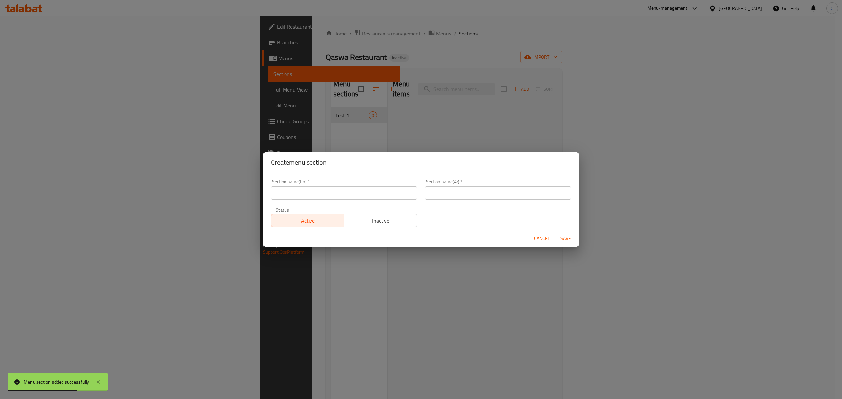
click at [374, 195] on input "text" at bounding box center [344, 192] width 146 height 13
paste input "test 1"
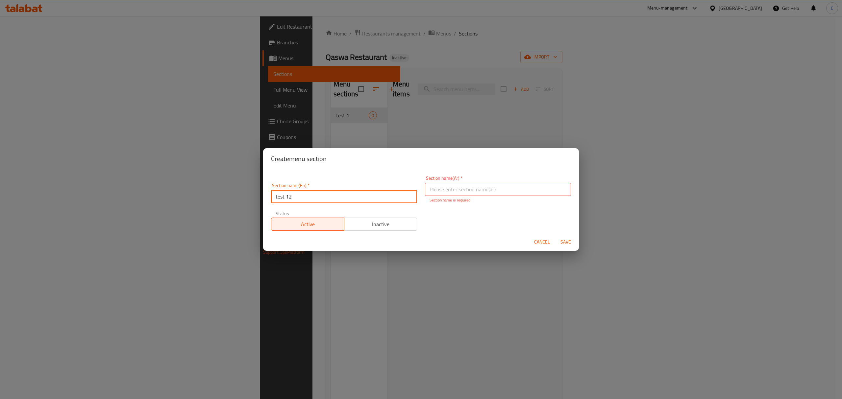
click at [334, 187] on div "Section name(En)   * test 12 Section name(En) *" at bounding box center [344, 193] width 146 height 20
type input "test 2"
paste input "test 1"
drag, startPoint x: 433, startPoint y: 184, endPoint x: 322, endPoint y: 189, distance: 110.6
click at [325, 185] on div "Section name(En)   * test 2 Section name(En) * Section name(Ar)   * test 1 Sect…" at bounding box center [421, 203] width 308 height 63
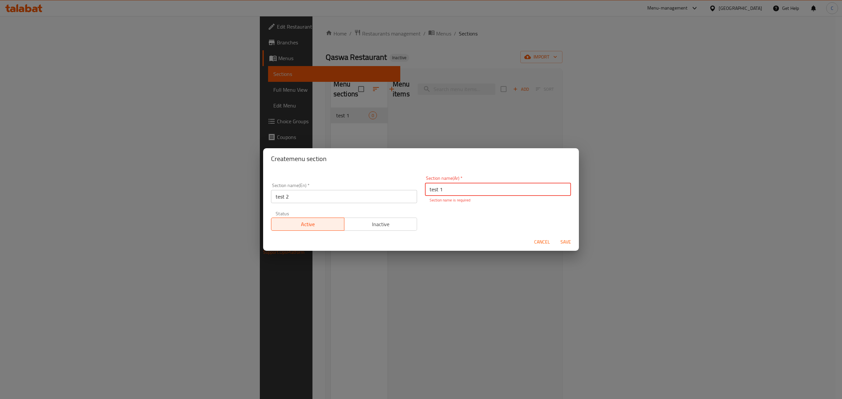
paste input "اختبار 2"
type input "اختبار 2"
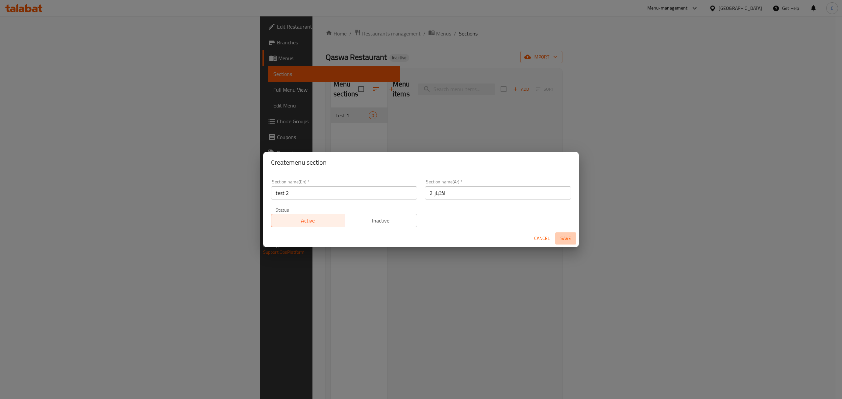
drag, startPoint x: 562, startPoint y: 245, endPoint x: 707, endPoint y: 286, distance: 150.5
click at [562, 244] on button "Save" at bounding box center [565, 238] width 21 height 12
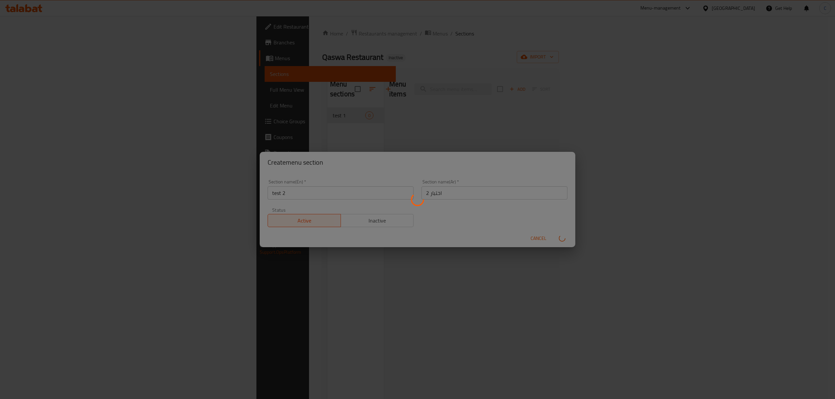
click at [559, 45] on div "Home / Restaurants management / Menus / Sections Qaswa Restaurant Inactive impo…" at bounding box center [440, 253] width 237 height 449
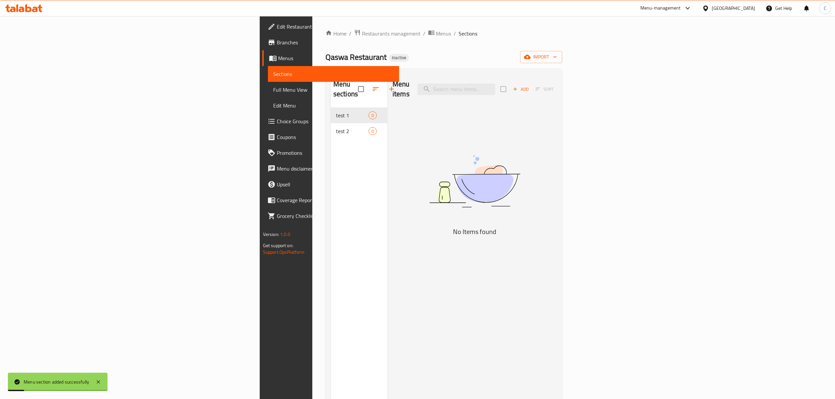
click at [563, 56] on div "Qaswa Restaurant Inactive import" at bounding box center [444, 57] width 237 height 12
drag, startPoint x: 262, startPoint y: 32, endPoint x: 294, endPoint y: 47, distance: 35.0
click at [436, 32] on span "Menus" at bounding box center [443, 34] width 15 height 8
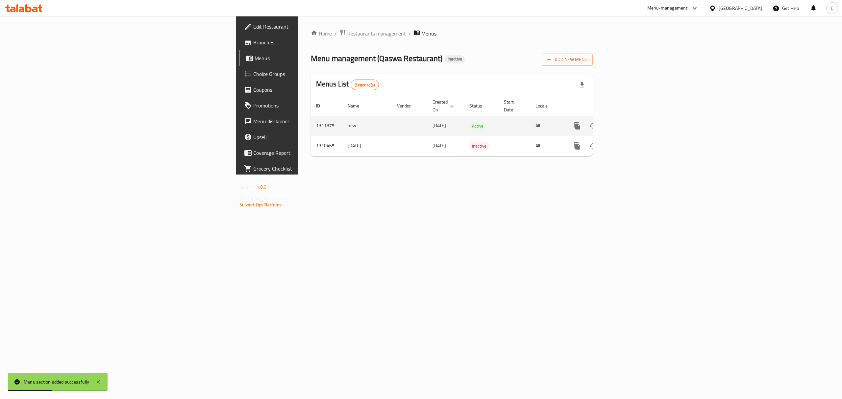
click at [628, 122] on icon "enhanced table" at bounding box center [625, 126] width 8 height 8
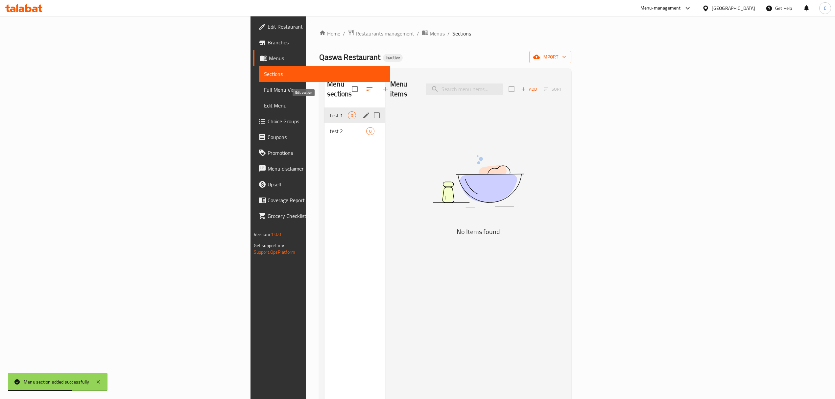
click at [362, 111] on icon "edit" at bounding box center [366, 115] width 8 height 8
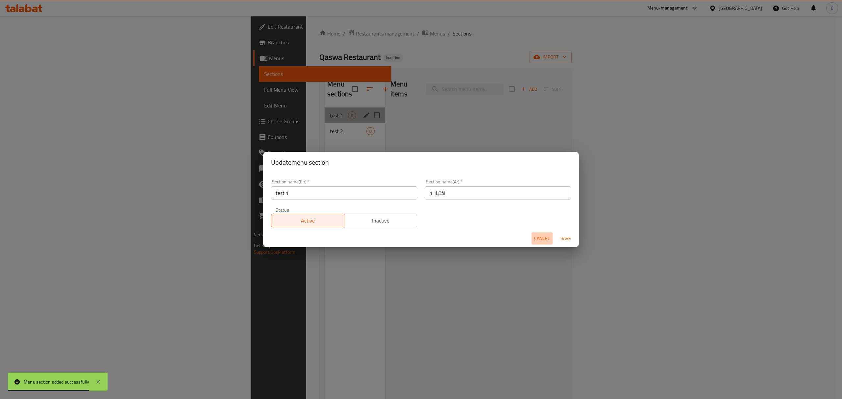
drag, startPoint x: 531, startPoint y: 237, endPoint x: 620, endPoint y: 216, distance: 90.6
click at [548, 233] on button "Cancel" at bounding box center [541, 238] width 21 height 12
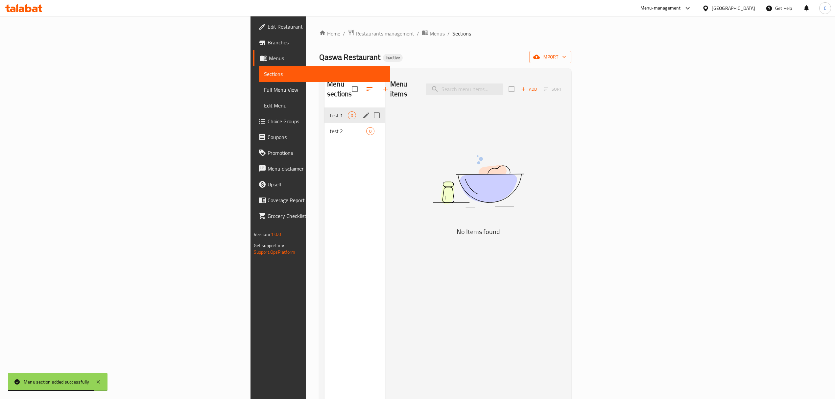
click at [526, 86] on icon "button" at bounding box center [524, 89] width 6 height 6
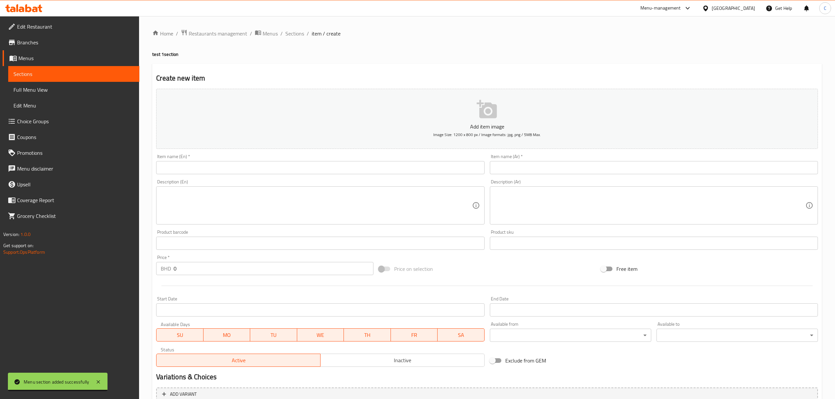
click at [286, 172] on input "text" at bounding box center [320, 167] width 328 height 13
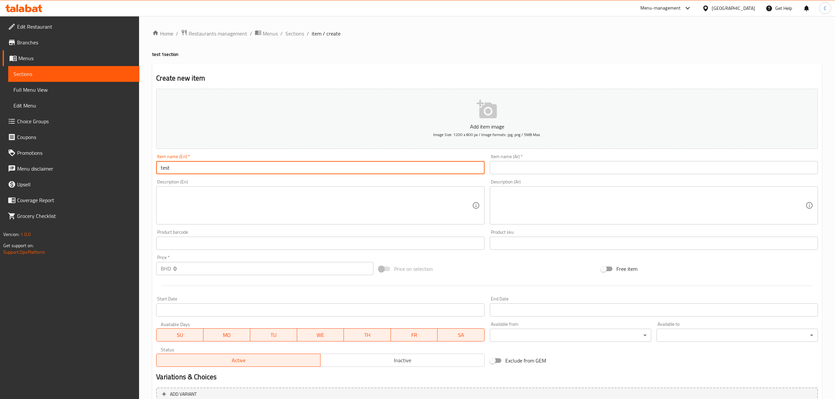
type input "test 1"
drag, startPoint x: 403, startPoint y: 170, endPoint x: 98, endPoint y: 156, distance: 305.5
click at [93, 151] on div "Edit Restaurant Branches Menus Sections Full Menu View Edit Menu Choice Groups …" at bounding box center [417, 240] width 835 height 449
drag, startPoint x: 512, startPoint y: 158, endPoint x: 513, endPoint y: 166, distance: 7.9
click at [513, 158] on div "Item name (Ar)   * Item name (Ar) *" at bounding box center [654, 164] width 328 height 20
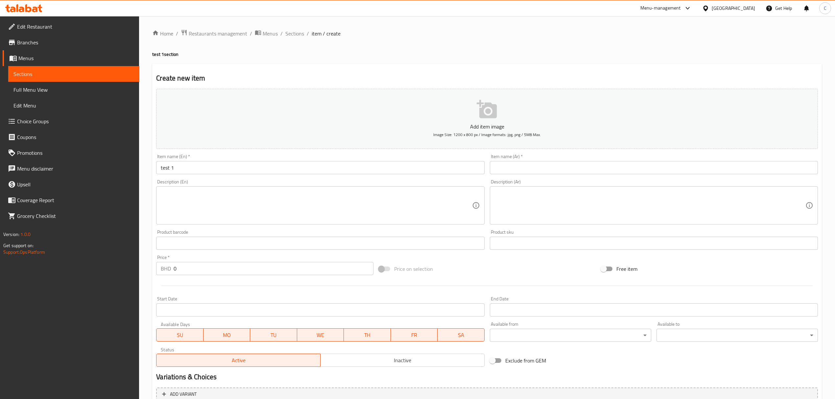
click at [513, 166] on input "text" at bounding box center [654, 167] width 328 height 13
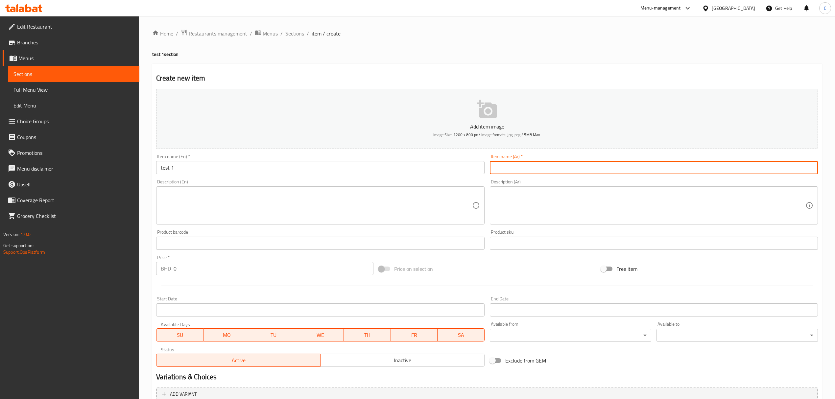
paste input "اختبار 1"
type input "اختبار 1"
click at [304, 202] on textarea at bounding box center [316, 205] width 311 height 31
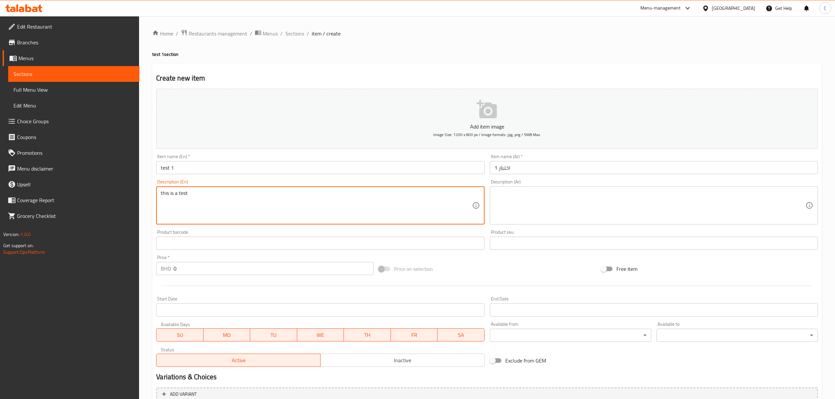
type textarea "this is a test"
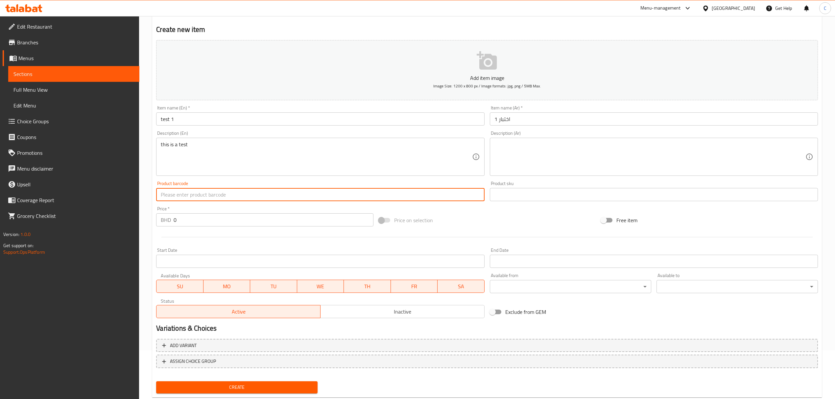
scroll to position [65, 0]
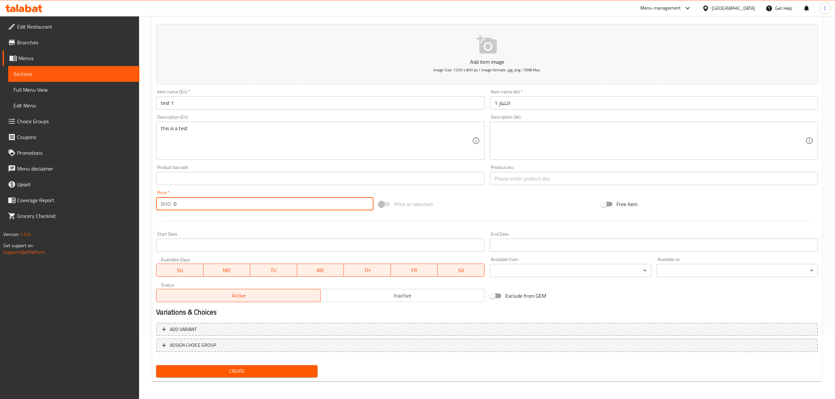
drag, startPoint x: 236, startPoint y: 204, endPoint x: 43, endPoint y: 218, distance: 193.5
click at [162, 204] on div "BHD 0 Price *" at bounding box center [264, 203] width 217 height 13
type input "1"
click at [492, 207] on div "Price on selection" at bounding box center [487, 204] width 222 height 18
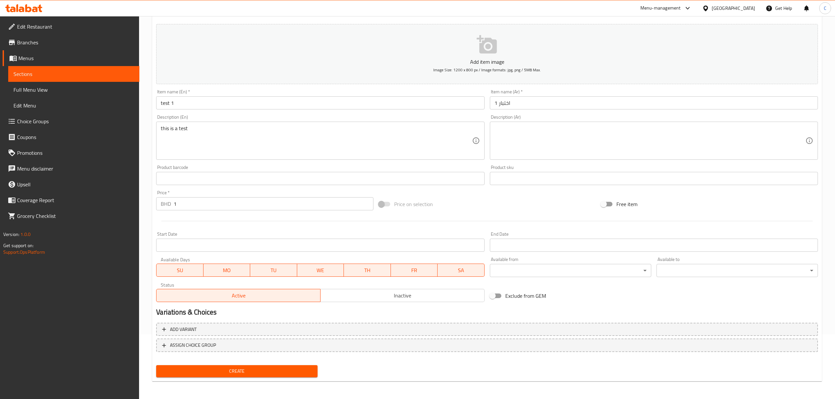
click at [215, 376] on button "Create" at bounding box center [236, 371] width 161 height 12
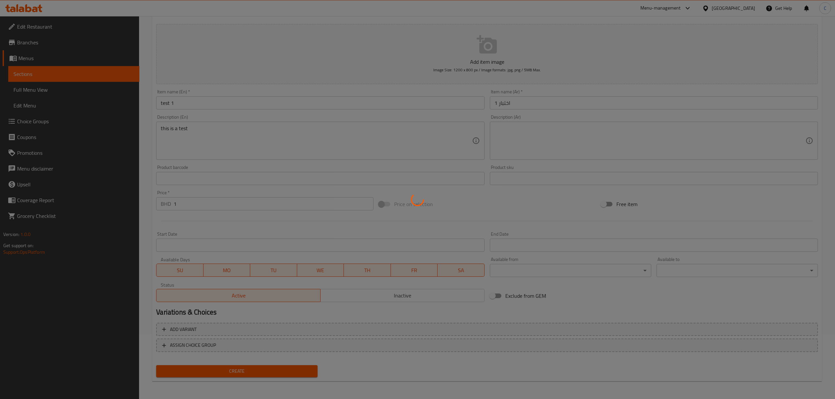
type input "0"
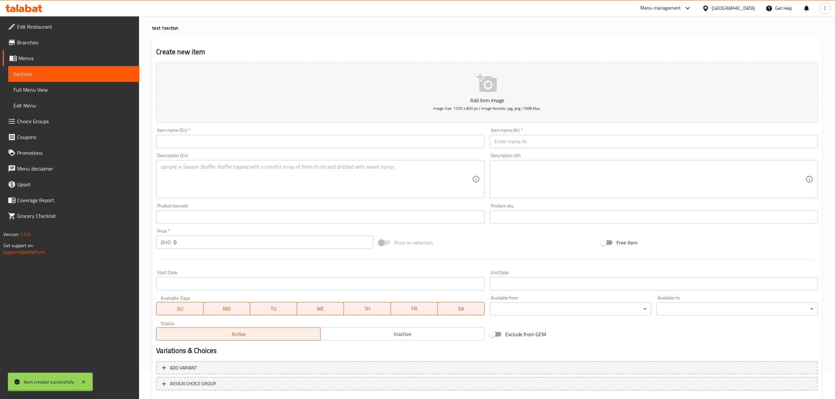
scroll to position [0, 0]
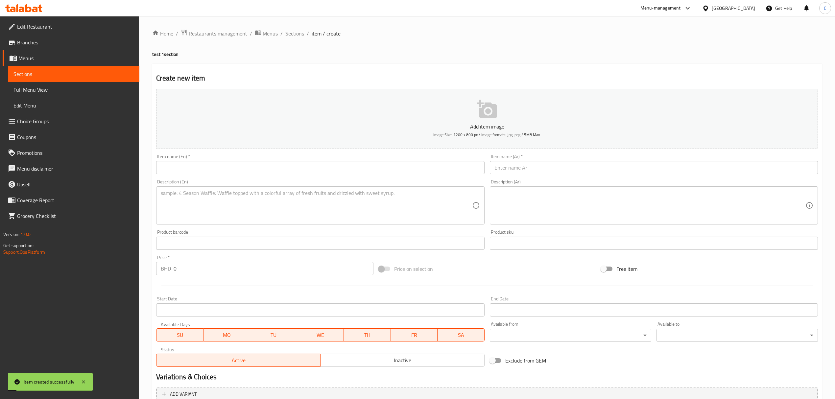
click at [298, 37] on span "Sections" at bounding box center [294, 34] width 19 height 8
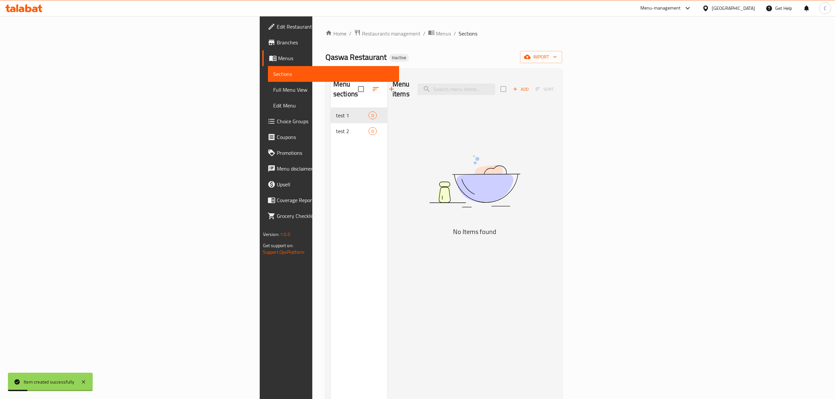
click at [433, 91] on div "Menu items Add Sort" at bounding box center [475, 89] width 164 height 31
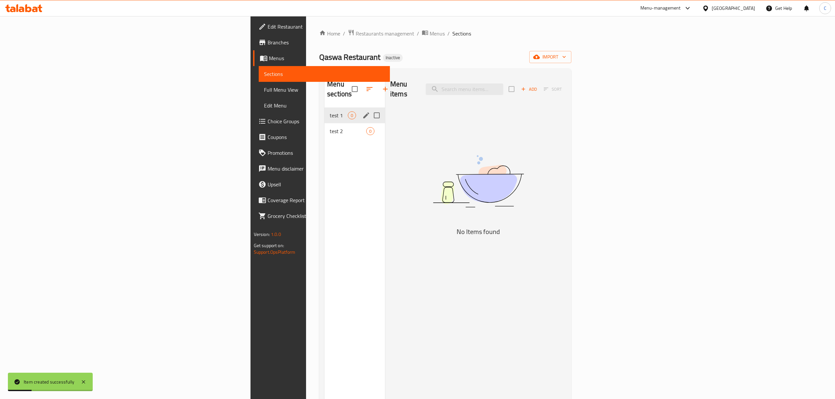
click at [325, 112] on div "test 1 0" at bounding box center [355, 116] width 61 height 16
drag, startPoint x: 242, startPoint y: 130, endPoint x: 238, endPoint y: 122, distance: 8.8
click at [325, 130] on nav "test 1 0 test 2 0" at bounding box center [355, 123] width 61 height 37
click at [325, 112] on div "test 1 0" at bounding box center [355, 116] width 61 height 16
click at [325, 128] on div "test 2 0" at bounding box center [355, 131] width 61 height 16
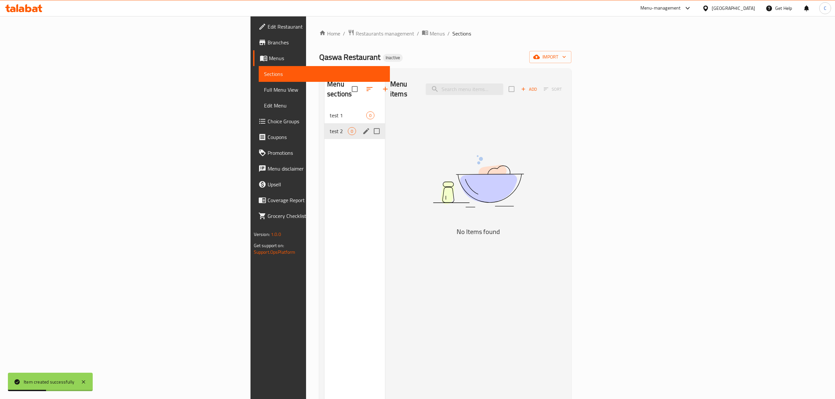
click at [325, 108] on div "test 1 0" at bounding box center [355, 116] width 61 height 16
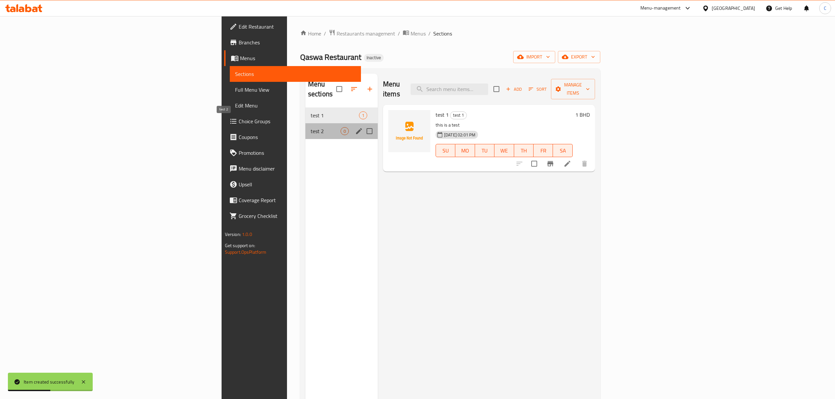
click at [311, 127] on span "test 2" at bounding box center [326, 131] width 30 height 8
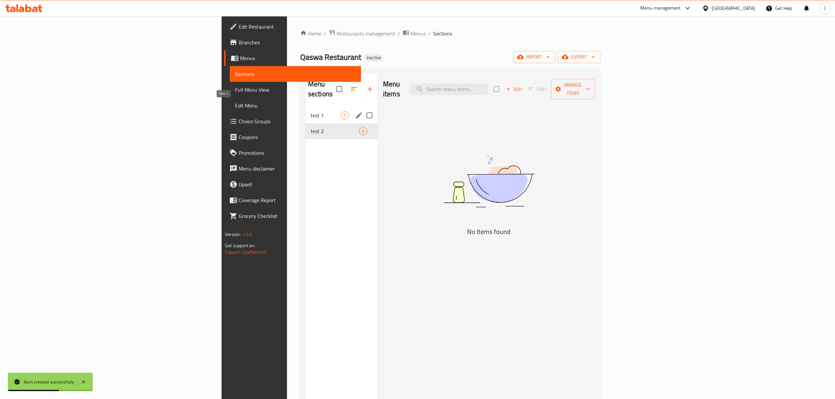
drag, startPoint x: 208, startPoint y: 103, endPoint x: 282, endPoint y: 103, distance: 73.7
click at [311, 111] on span "test 1" at bounding box center [326, 115] width 30 height 8
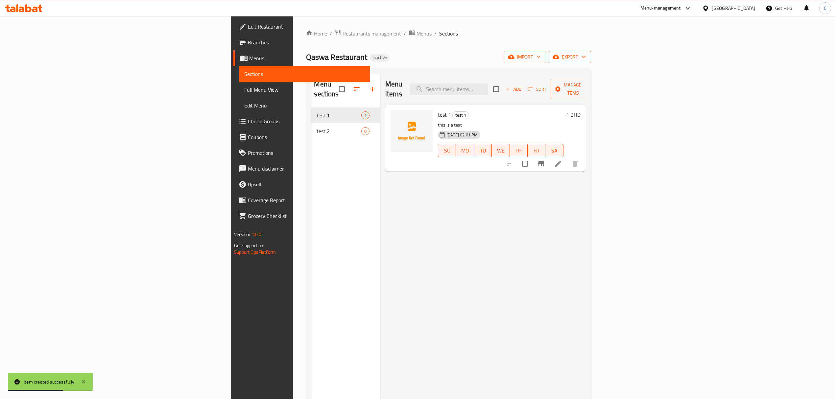
click at [586, 61] on span "export" at bounding box center [570, 57] width 32 height 8
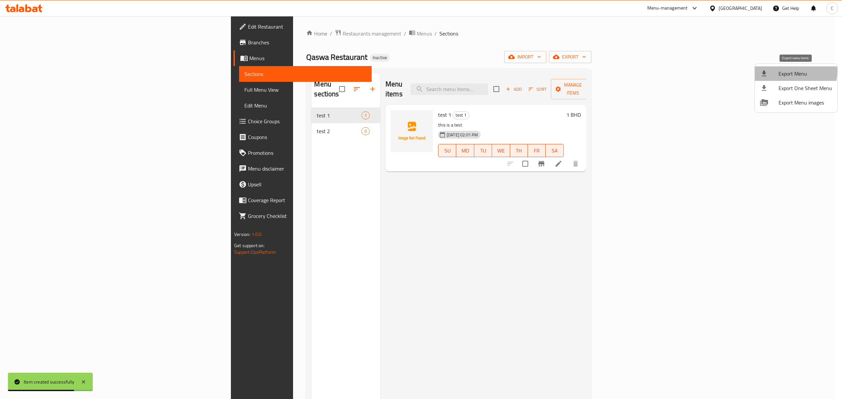
click at [787, 71] on span "Export Menu" at bounding box center [805, 74] width 54 height 8
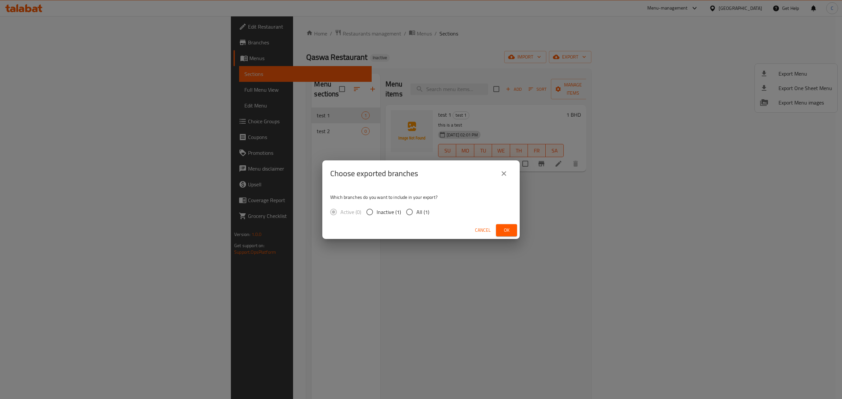
click at [411, 213] on input "All (1)" at bounding box center [410, 212] width 14 height 14
radio input "true"
click at [503, 230] on span "Ok" at bounding box center [506, 230] width 11 height 8
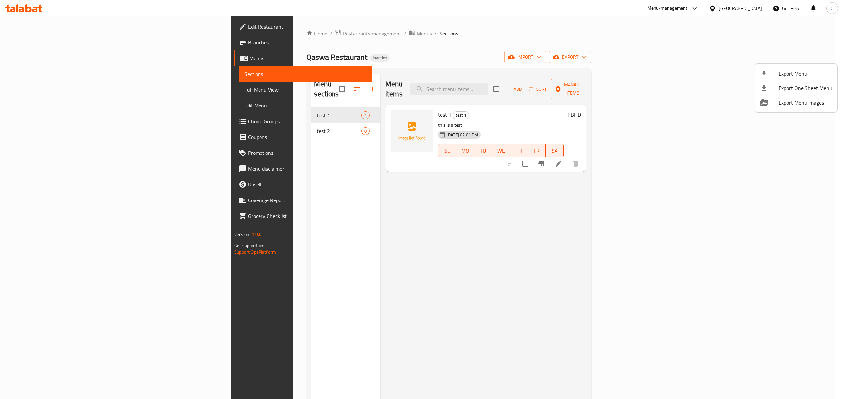
click at [219, 123] on div at bounding box center [421, 199] width 842 height 399
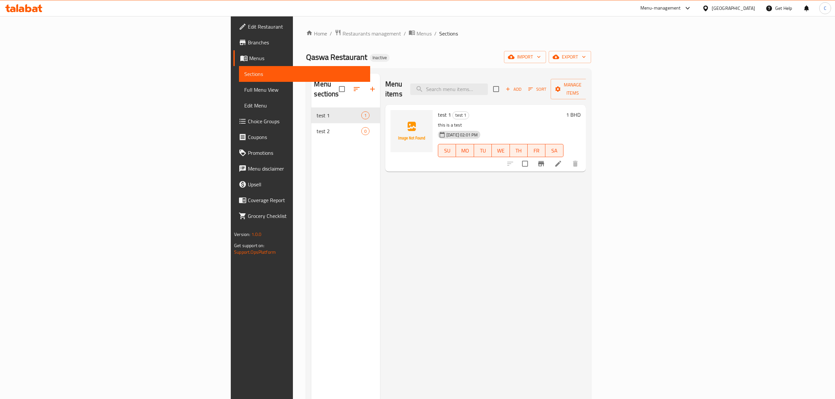
drag, startPoint x: 261, startPoint y: 34, endPoint x: 580, endPoint y: 159, distance: 342.9
click at [409, 34] on span "Menus" at bounding box center [420, 33] width 23 height 9
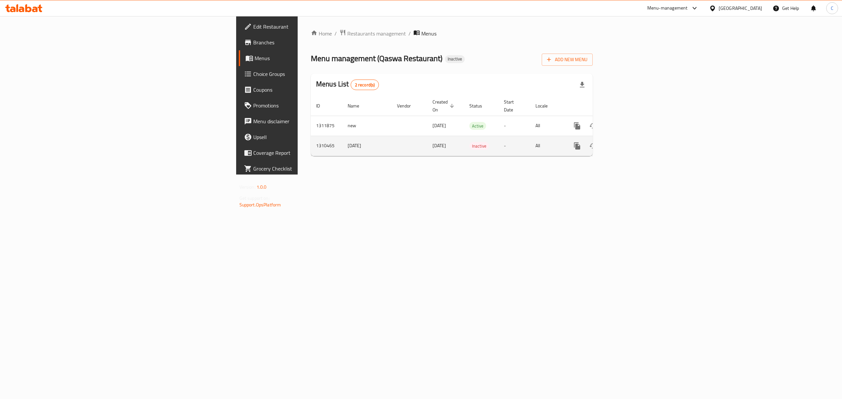
click at [427, 143] on td "08/09/2025" at bounding box center [445, 146] width 37 height 20
click at [628, 142] on icon "enhanced table" at bounding box center [625, 146] width 8 height 8
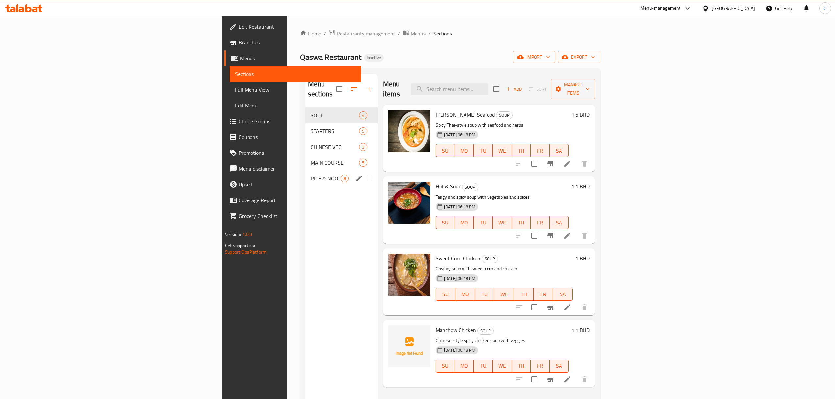
scroll to position [44, 0]
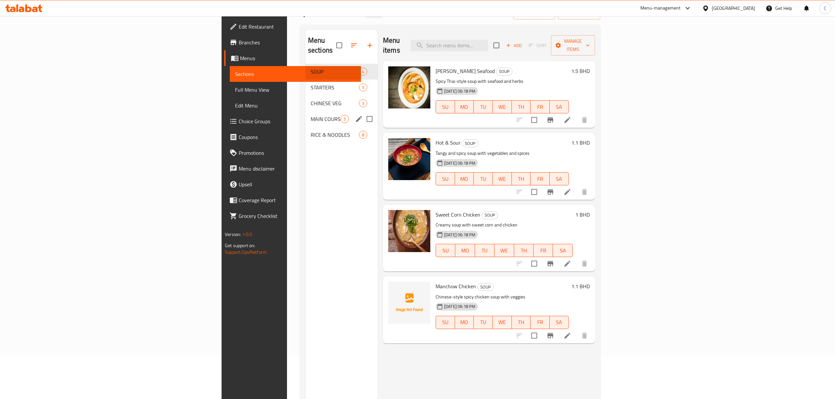
click at [311, 115] on span "MAIN COURSE" at bounding box center [326, 119] width 30 height 8
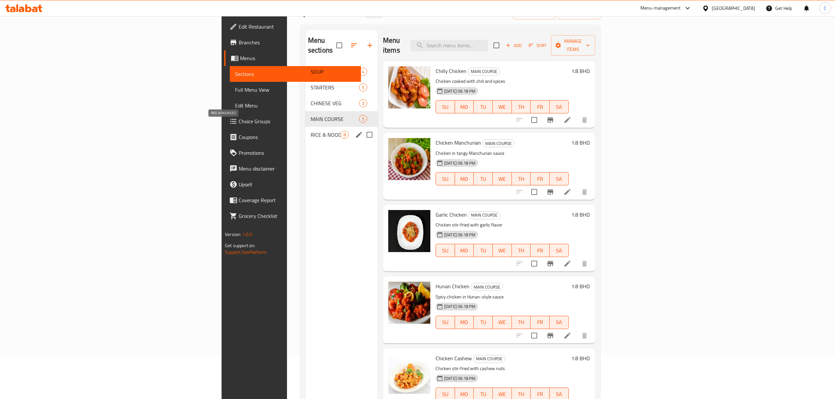
click at [311, 131] on span "RICE & NOODLES" at bounding box center [326, 135] width 30 height 8
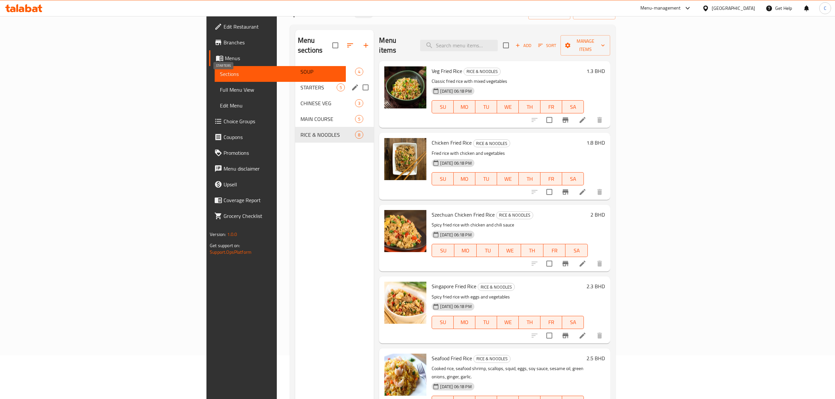
click at [301, 84] on span "STARTERS" at bounding box center [319, 88] width 36 height 8
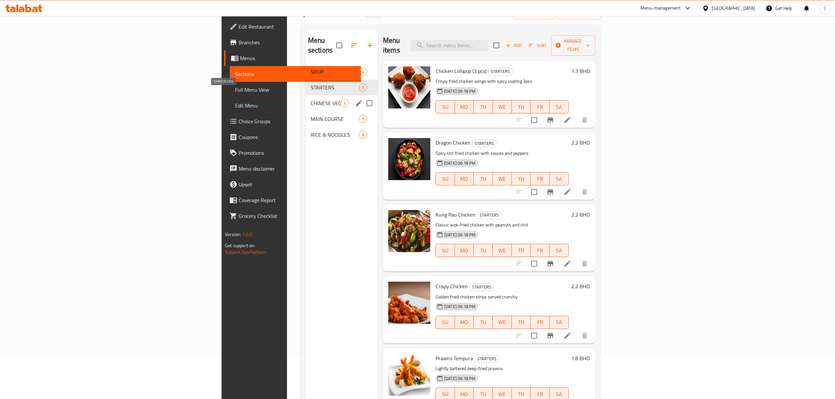
click at [311, 99] on span "CHINESE VEG" at bounding box center [326, 103] width 30 height 8
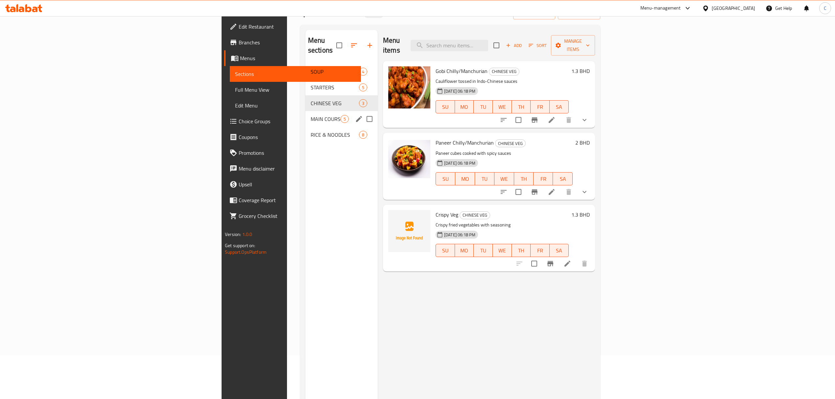
click at [305, 127] on div "RICE & NOODLES 8" at bounding box center [341, 135] width 72 height 16
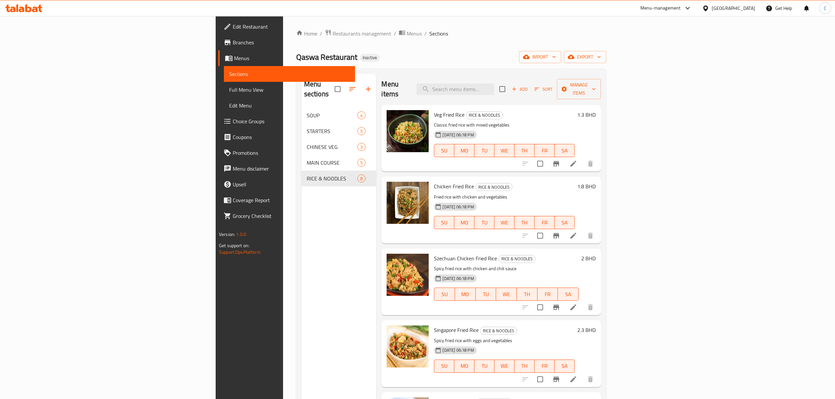
click at [407, 32] on span "Menus" at bounding box center [414, 34] width 15 height 8
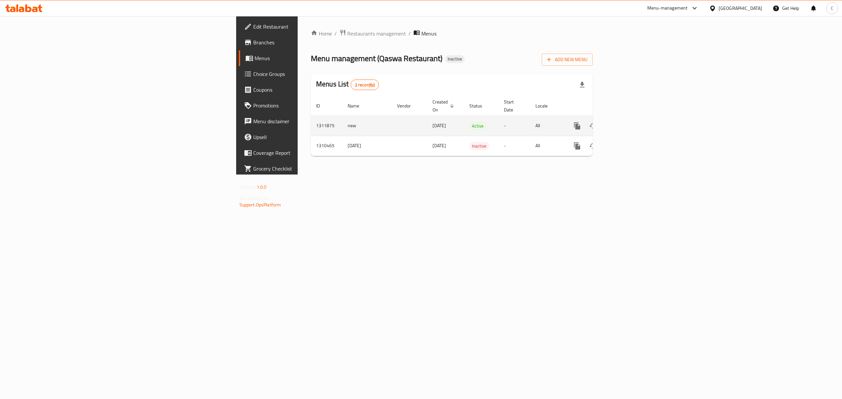
drag, startPoint x: 369, startPoint y: 122, endPoint x: 418, endPoint y: 126, distance: 49.8
click at [427, 122] on td "15/09/2025" at bounding box center [445, 126] width 37 height 20
click at [628, 122] on icon "enhanced table" at bounding box center [625, 126] width 8 height 8
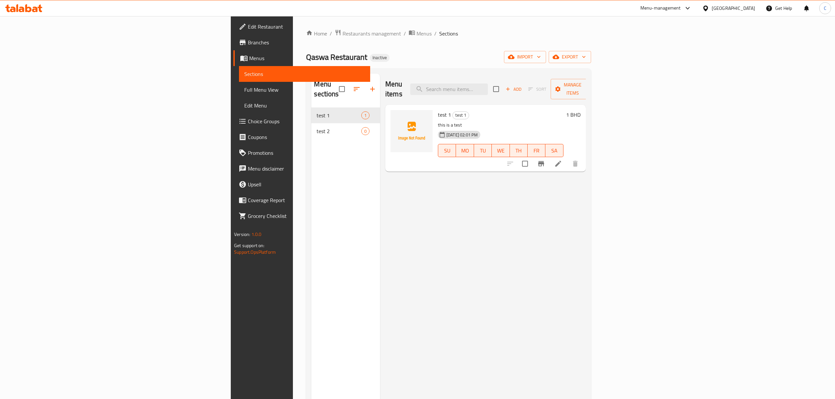
drag, startPoint x: 478, startPoint y: 30, endPoint x: 429, endPoint y: 23, distance: 48.8
click at [478, 31] on ol "Home / Restaurants management / Menus / Sections" at bounding box center [448, 33] width 285 height 9
click at [591, 53] on button "export" at bounding box center [570, 57] width 42 height 12
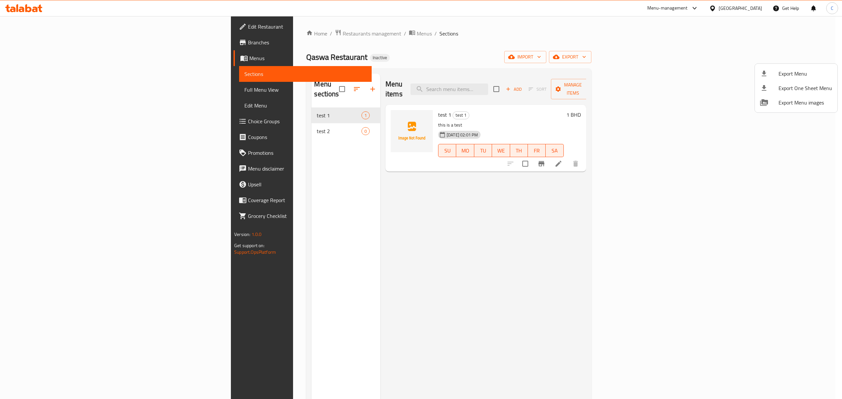
click at [758, 58] on div at bounding box center [421, 199] width 842 height 399
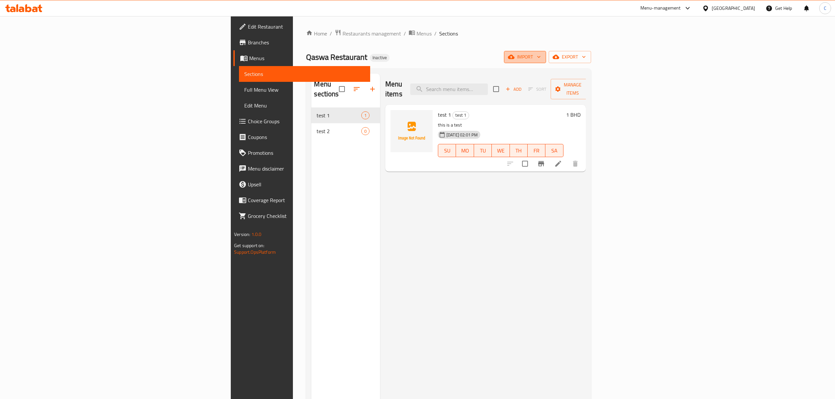
click at [541, 56] on span "import" at bounding box center [525, 57] width 32 height 8
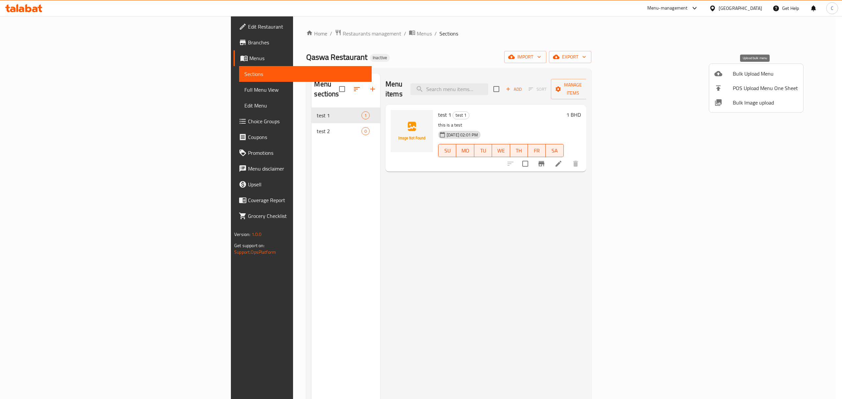
click at [762, 72] on span "Bulk Upload Menu" at bounding box center [765, 74] width 65 height 8
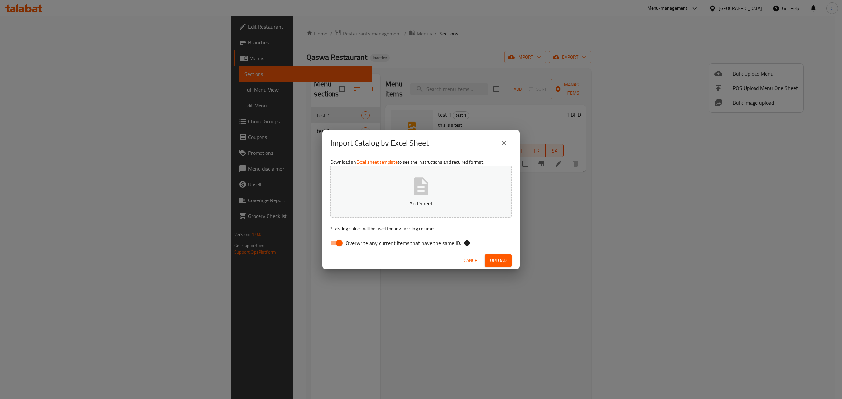
click at [425, 174] on button "Add Sheet" at bounding box center [421, 192] width 182 height 52
drag, startPoint x: 503, startPoint y: 257, endPoint x: 506, endPoint y: 256, distance: 3.7
click at [502, 257] on span "Upload" at bounding box center [498, 260] width 16 height 8
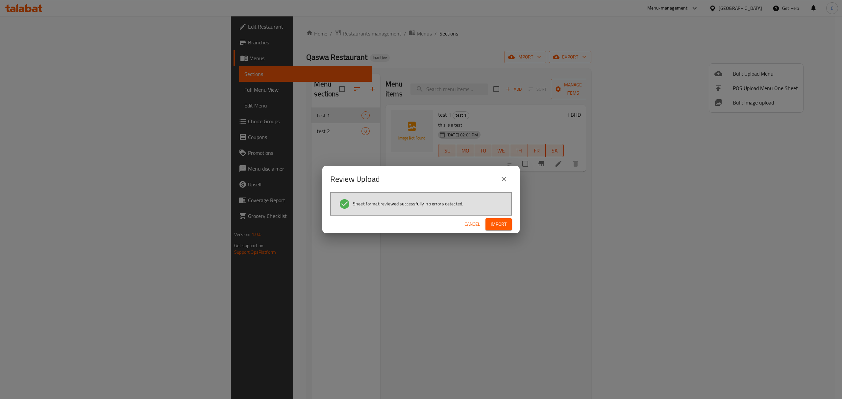
click at [508, 224] on button "Import" at bounding box center [498, 224] width 26 height 12
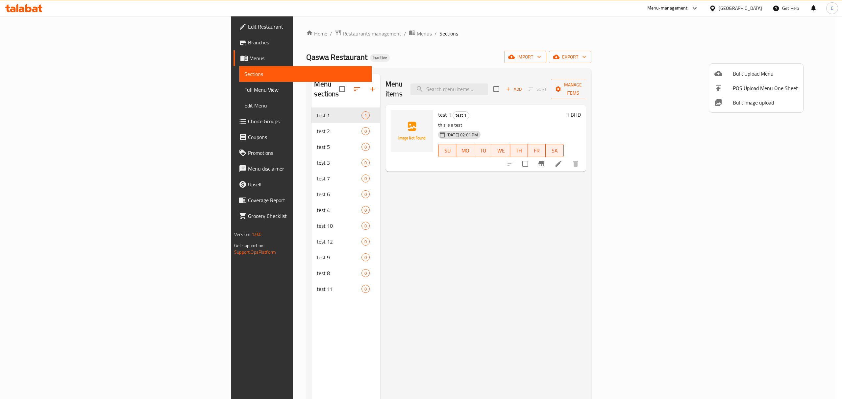
drag, startPoint x: 372, startPoint y: 283, endPoint x: 378, endPoint y: 283, distance: 5.9
click at [372, 283] on div at bounding box center [421, 199] width 842 height 399
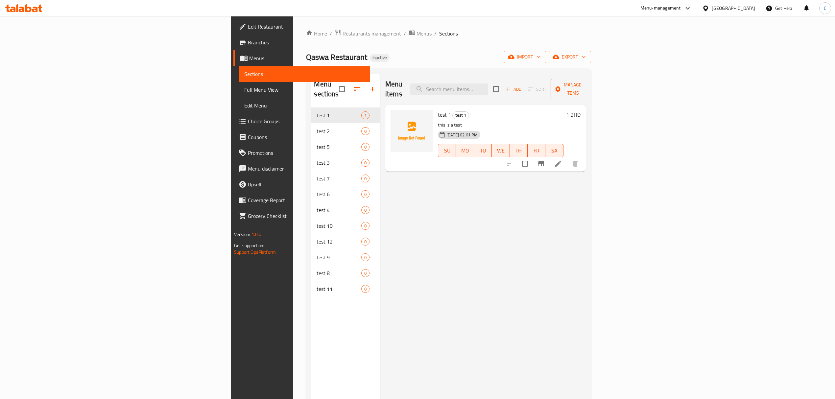
click at [590, 85] on span "Manage items" at bounding box center [573, 89] width 34 height 16
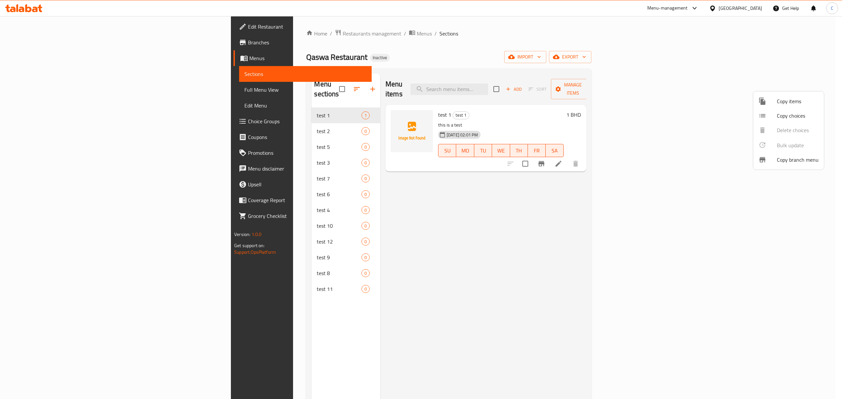
click at [675, 33] on div at bounding box center [421, 199] width 842 height 399
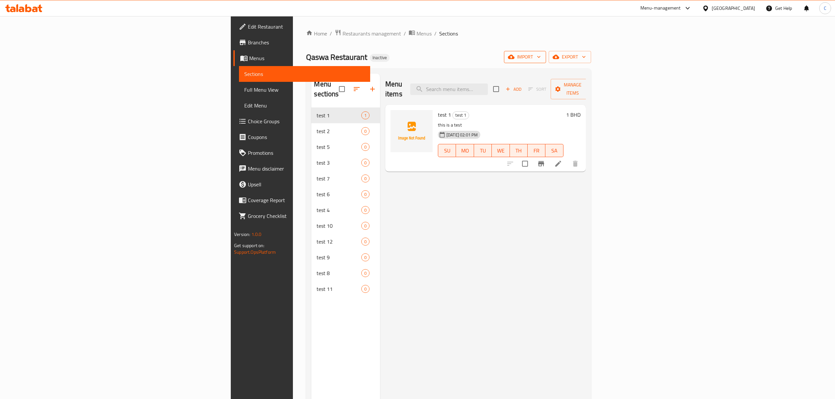
click at [546, 62] on button "import" at bounding box center [525, 57] width 42 height 12
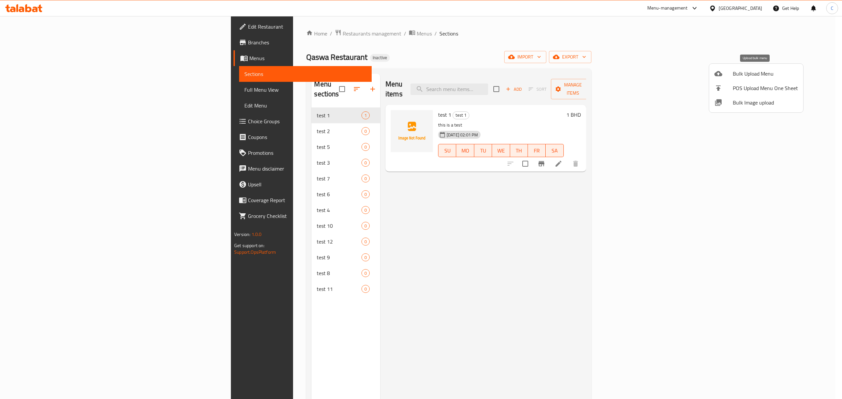
click at [722, 78] on li "Bulk Upload Menu" at bounding box center [756, 73] width 94 height 14
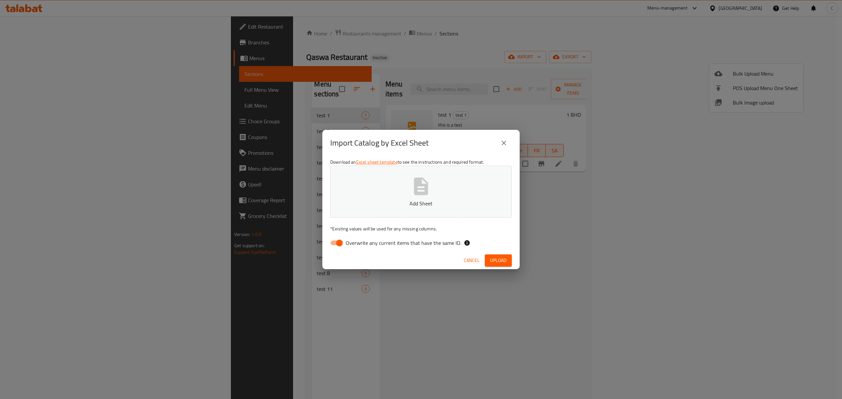
click at [423, 184] on icon "button" at bounding box center [421, 186] width 14 height 17
click at [502, 255] on button "Upload" at bounding box center [498, 261] width 27 height 12
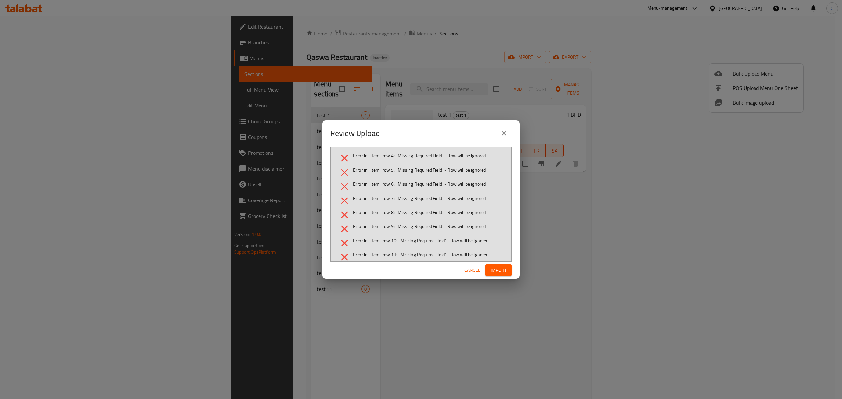
click at [505, 137] on icon "close" at bounding box center [504, 134] width 8 height 8
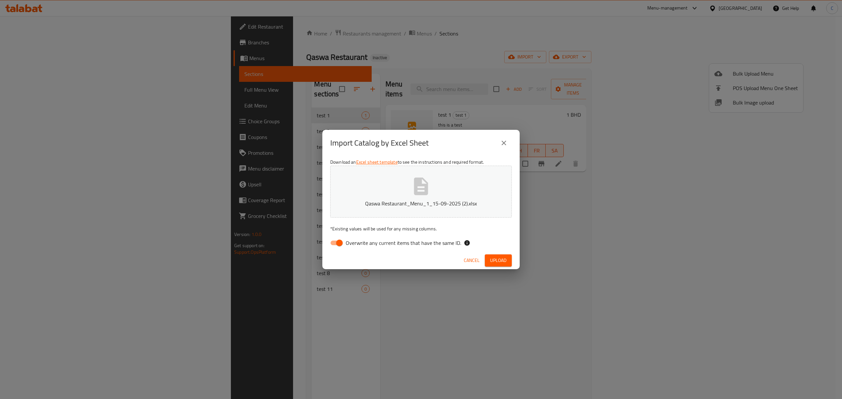
click at [627, 318] on div "Import Catalog by Excel Sheet Download an Excel sheet template to see the instr…" at bounding box center [421, 199] width 842 height 399
click at [553, 220] on div "Import Catalog by Excel Sheet Download an Excel sheet template to see the instr…" at bounding box center [421, 199] width 842 height 399
click at [506, 144] on icon "close" at bounding box center [504, 143] width 8 height 8
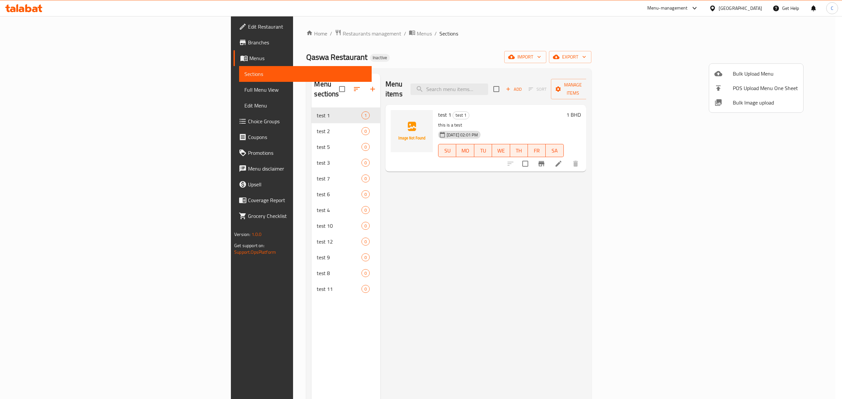
click at [653, 278] on div at bounding box center [421, 199] width 842 height 399
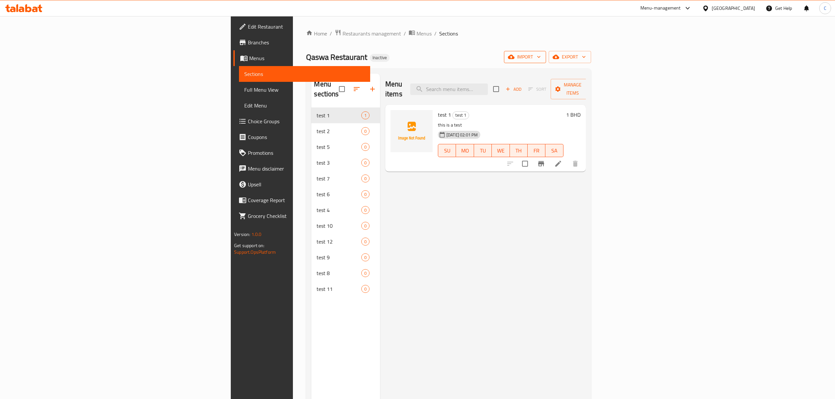
click at [542, 57] on icon "button" at bounding box center [539, 57] width 7 height 7
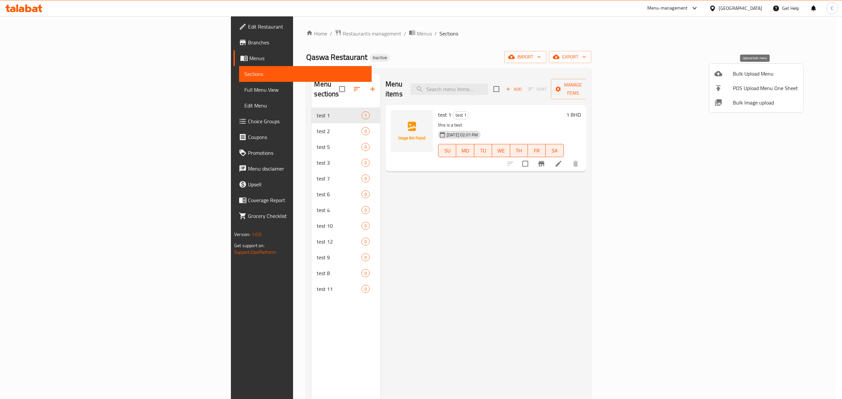
click at [762, 70] on span "Bulk Upload Menu" at bounding box center [765, 74] width 65 height 8
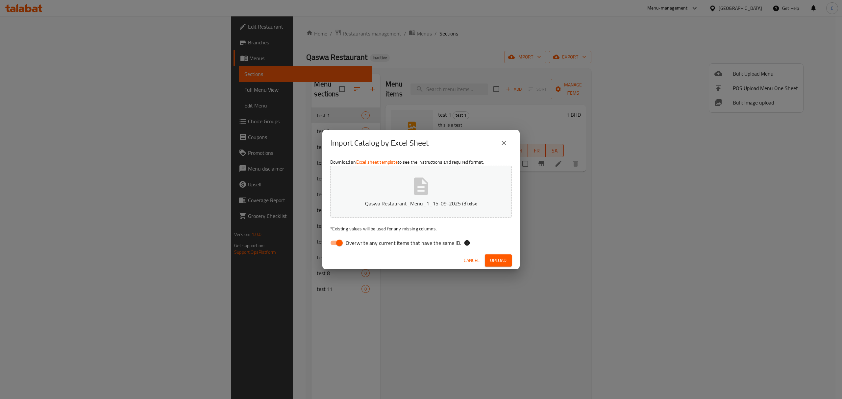
drag, startPoint x: 496, startPoint y: 261, endPoint x: 536, endPoint y: 235, distance: 47.8
click at [496, 261] on span "Upload" at bounding box center [498, 260] width 16 height 8
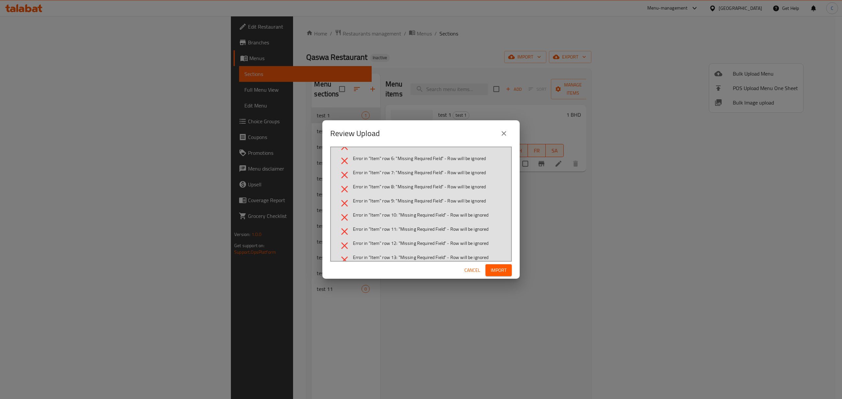
scroll to position [49, 0]
click at [478, 270] on span "Cancel" at bounding box center [472, 270] width 16 height 8
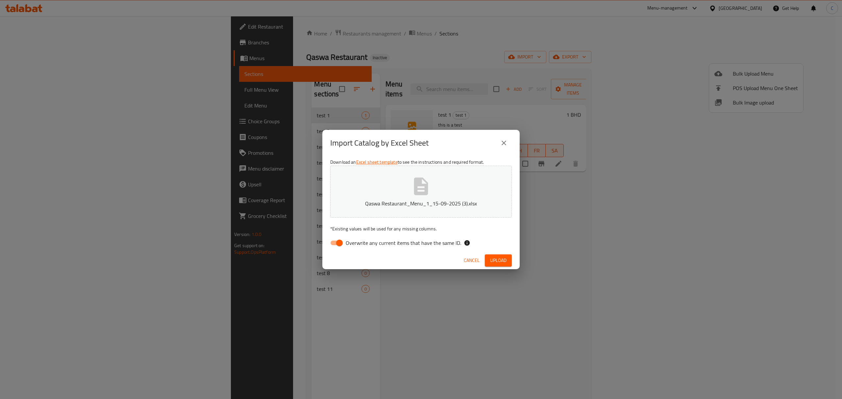
click at [450, 195] on button "Qaswa Restaurant_Menu_1_15-09-2025 (3).xlsx" at bounding box center [421, 192] width 182 height 52
click at [503, 260] on span "Upload" at bounding box center [498, 260] width 16 height 8
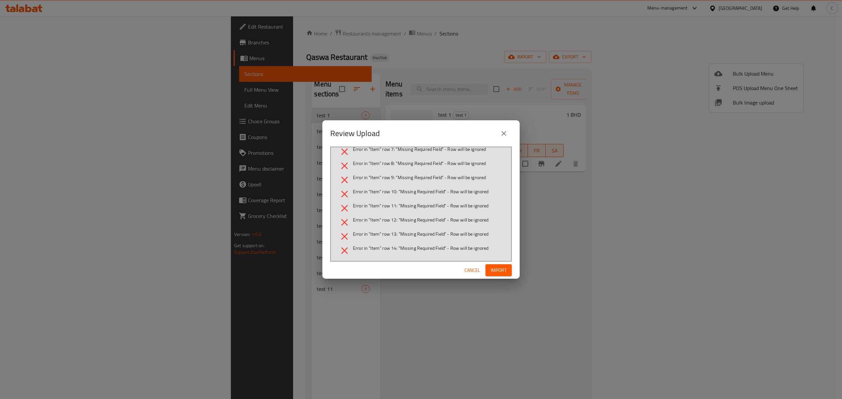
click at [473, 268] on span "Cancel" at bounding box center [472, 270] width 16 height 8
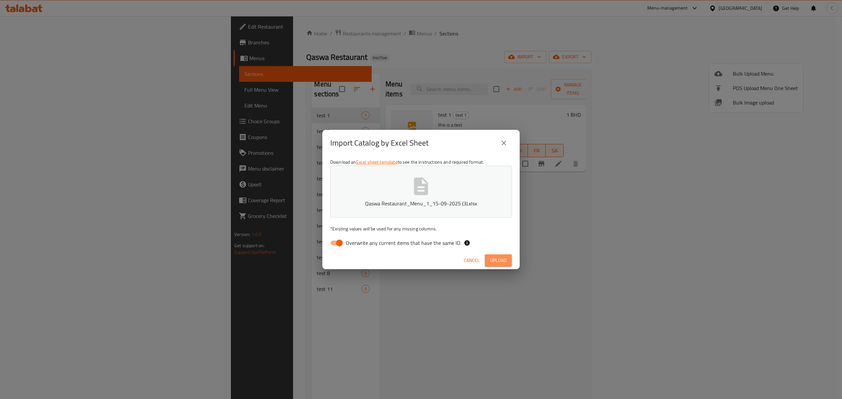
click at [492, 262] on span "Upload" at bounding box center [498, 260] width 16 height 8
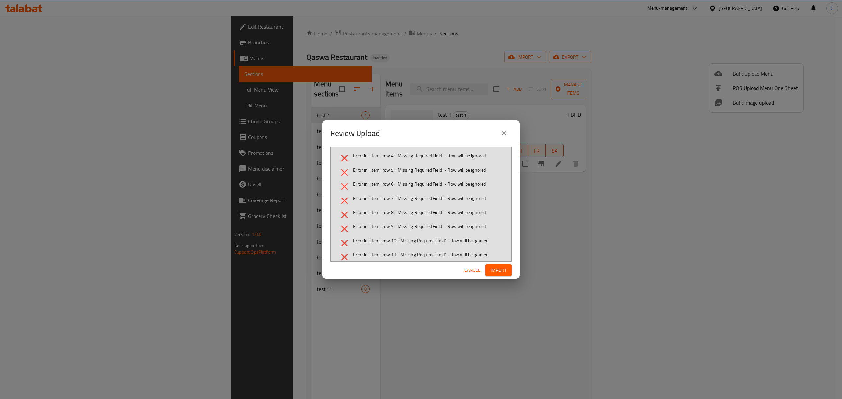
click at [508, 141] on div "Review Upload" at bounding box center [421, 134] width 182 height 16
click at [504, 134] on icon "close" at bounding box center [504, 134] width 8 height 8
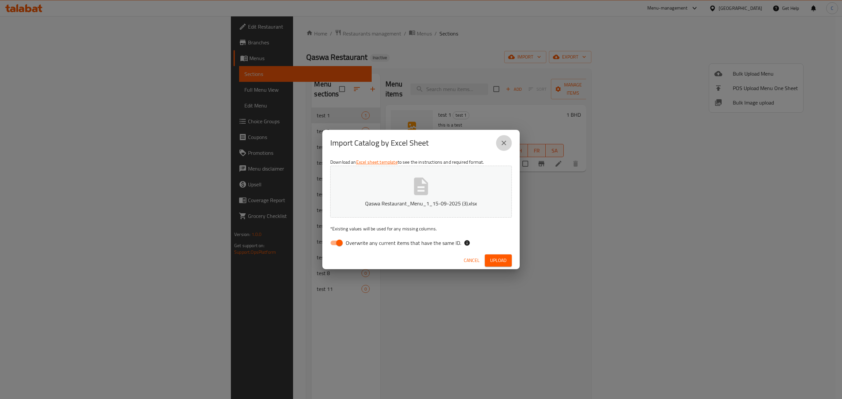
click at [500, 144] on icon "close" at bounding box center [504, 143] width 8 height 8
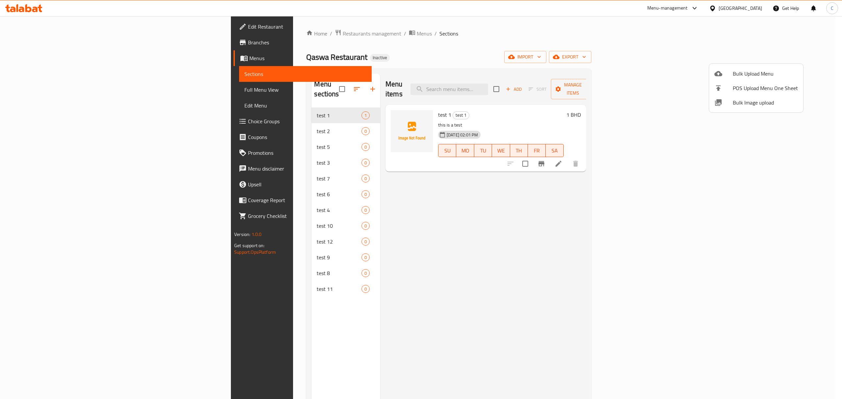
click at [675, 203] on div at bounding box center [421, 199] width 842 height 399
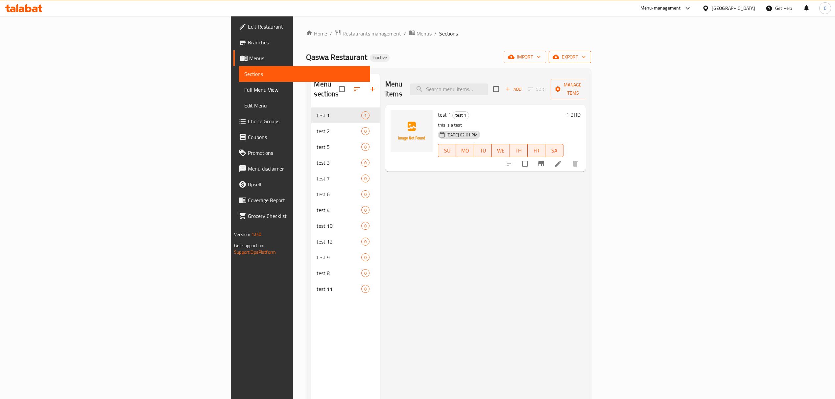
click at [586, 59] on span "export" at bounding box center [570, 57] width 32 height 8
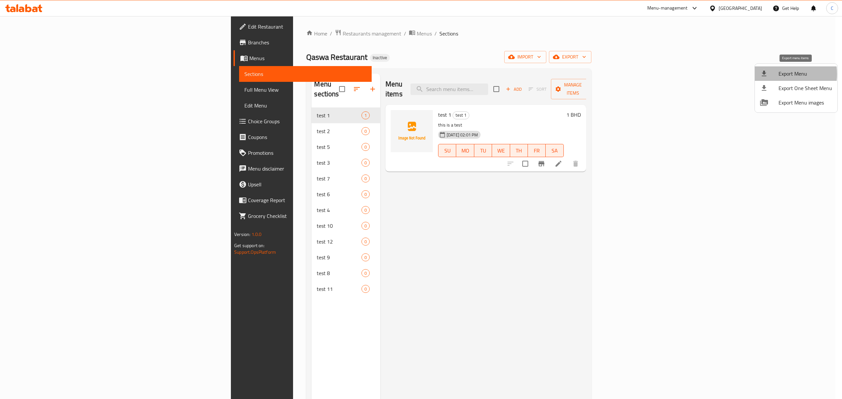
click at [781, 74] on span "Export Menu" at bounding box center [805, 74] width 54 height 8
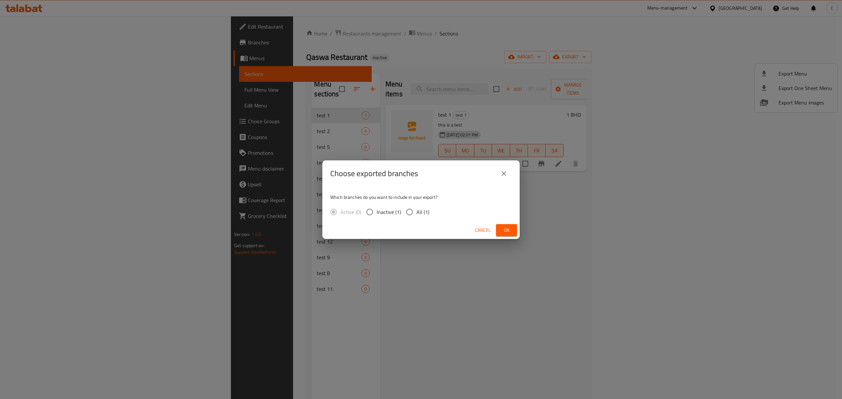
click at [408, 211] on input "All (1)" at bounding box center [410, 212] width 14 height 14
radio input "true"
click at [504, 233] on span "Ok" at bounding box center [506, 230] width 11 height 8
